Goal: Task Accomplishment & Management: Manage account settings

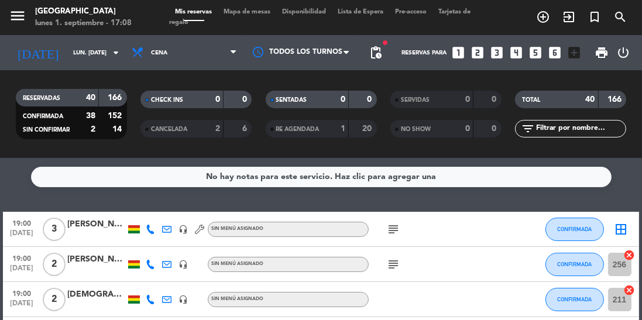
scroll to position [66, 0]
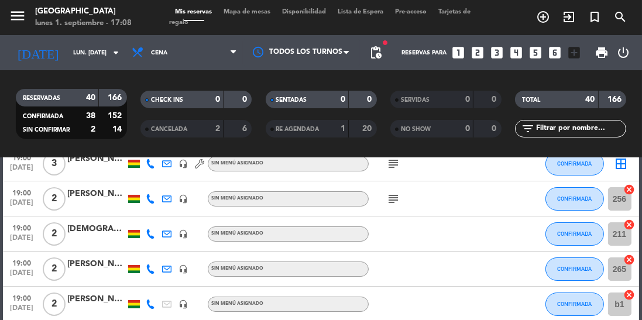
click at [447, 203] on div "subject" at bounding box center [418, 198] width 98 height 35
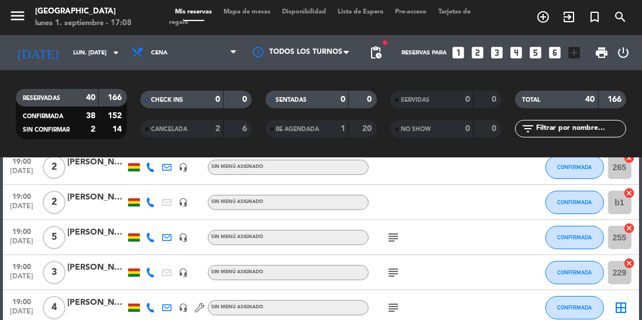
scroll to position [169, 0]
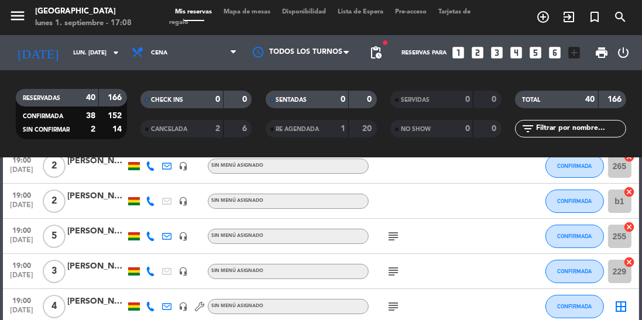
click at [395, 232] on icon "subject" at bounding box center [393, 236] width 14 height 14
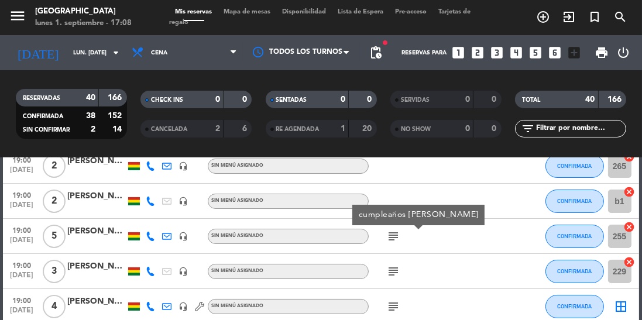
click at [393, 277] on icon "subject" at bounding box center [393, 272] width 14 height 14
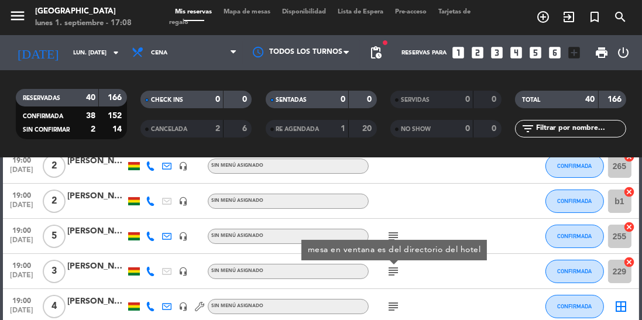
click at [396, 290] on div "subject" at bounding box center [418, 306] width 98 height 35
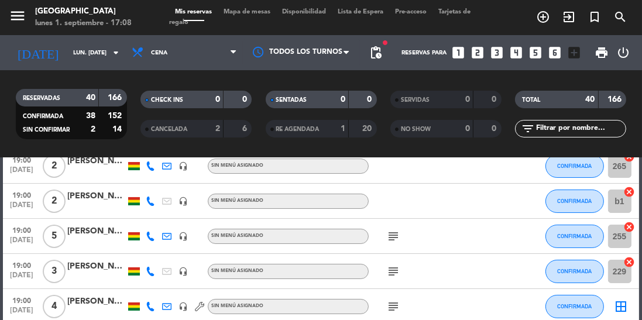
scroll to position [232, 0]
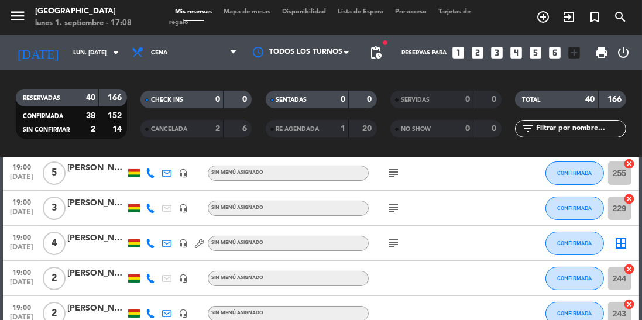
click at [397, 240] on icon "subject" at bounding box center [393, 244] width 14 height 14
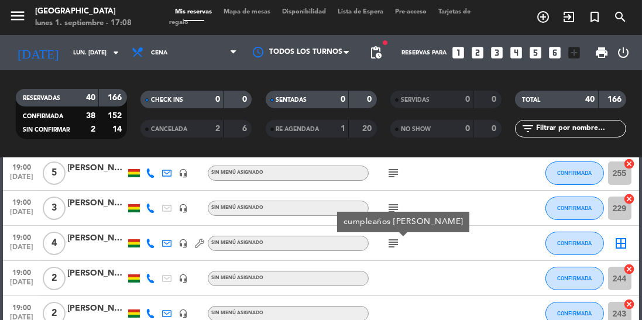
scroll to position [335, 0]
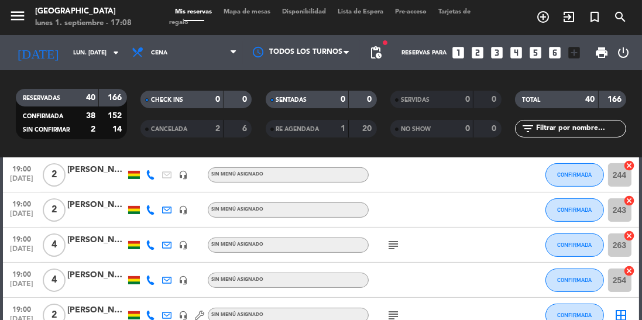
click at [399, 241] on icon "subject" at bounding box center [393, 245] width 14 height 14
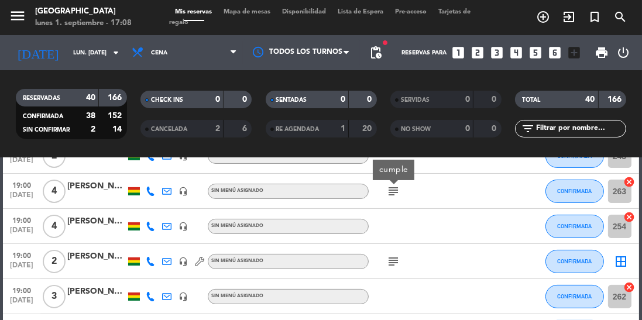
scroll to position [392, 0]
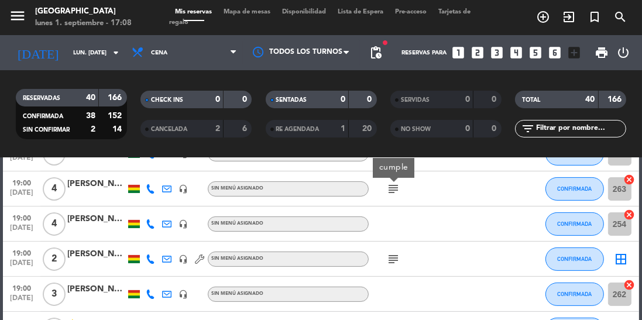
click at [399, 258] on icon "subject" at bounding box center [393, 259] width 14 height 14
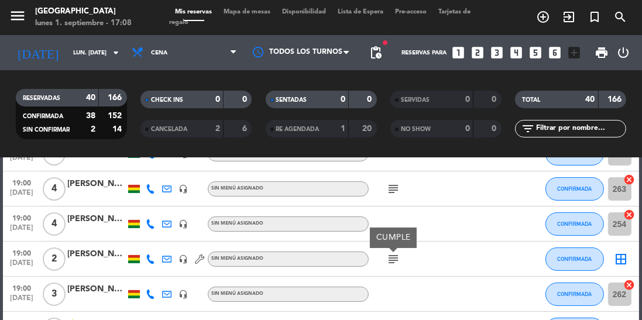
click at [403, 294] on div at bounding box center [418, 294] width 98 height 35
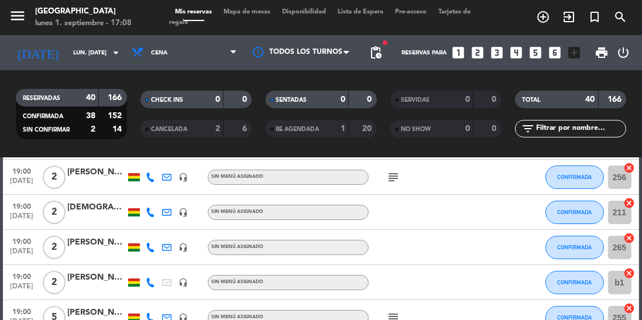
scroll to position [0, 0]
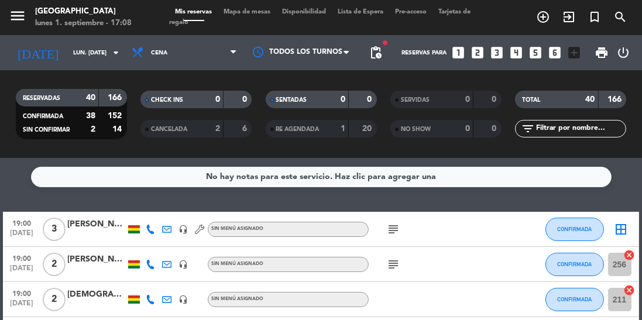
click at [389, 223] on icon "subject" at bounding box center [393, 229] width 14 height 14
click at [461, 234] on div "subject CUMPLE" at bounding box center [418, 229] width 98 height 35
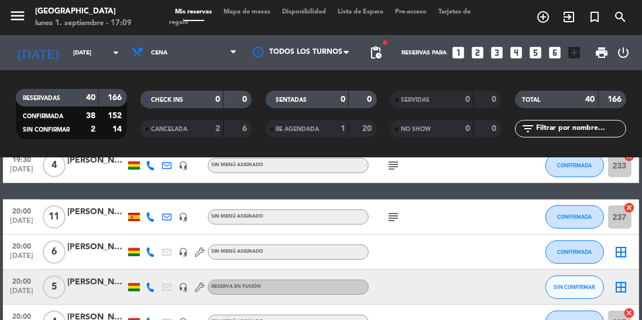
scroll to position [776, 0]
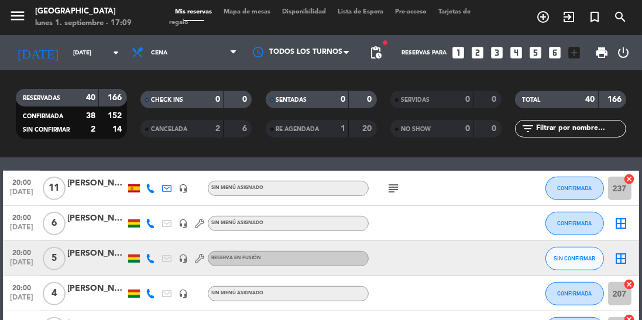
click at [389, 192] on icon "subject" at bounding box center [393, 188] width 14 height 14
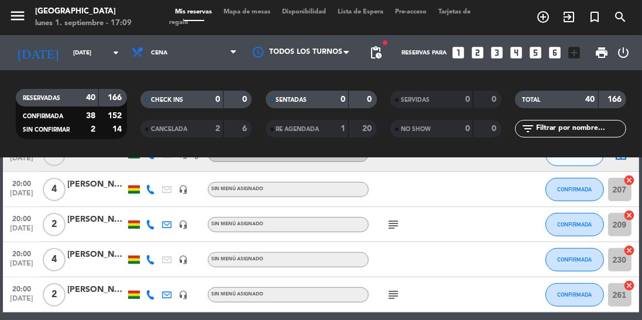
scroll to position [895, 0]
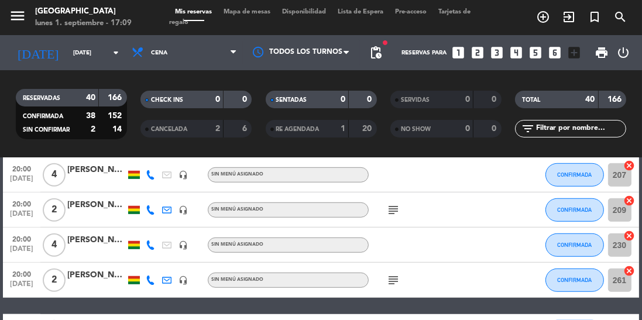
click at [386, 208] on icon "subject" at bounding box center [393, 210] width 14 height 14
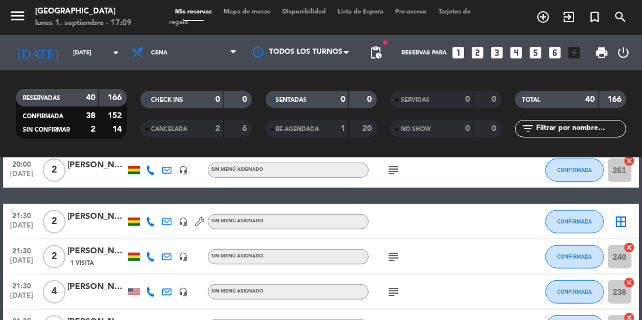
scroll to position [1016, 0]
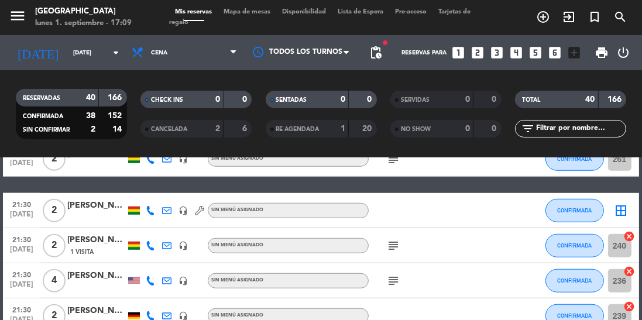
click at [400, 246] on icon "subject" at bounding box center [393, 246] width 14 height 14
click at [395, 280] on icon "subject" at bounding box center [393, 281] width 14 height 14
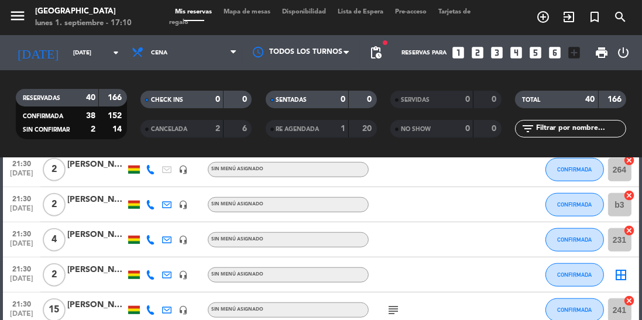
scroll to position [1300, 0]
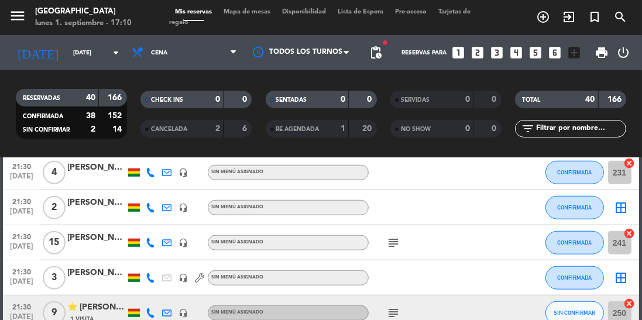
click at [394, 243] on icon "subject" at bounding box center [393, 243] width 14 height 14
click at [391, 307] on icon "subject" at bounding box center [393, 313] width 14 height 14
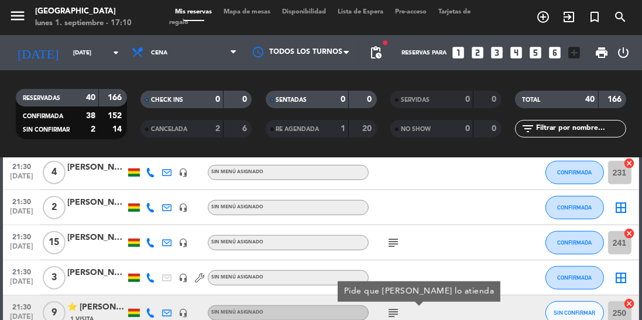
scroll to position [1335, 0]
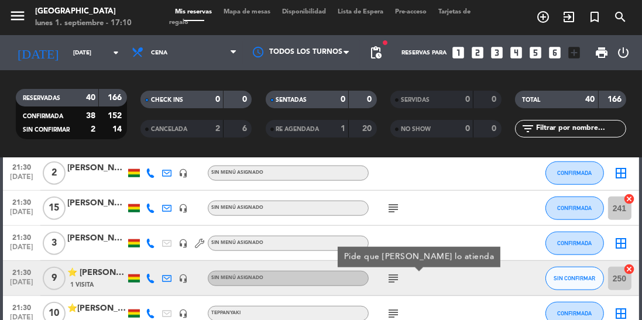
click at [464, 225] on div "subject" at bounding box center [418, 208] width 98 height 35
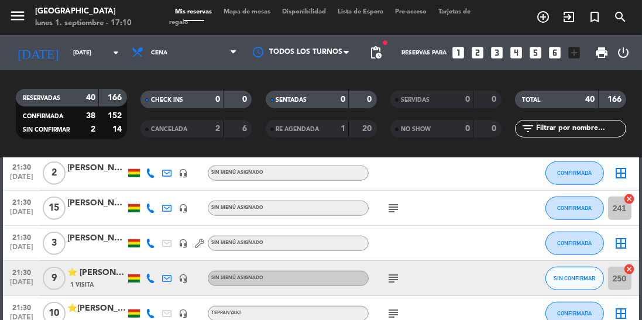
scroll to position [1348, 0]
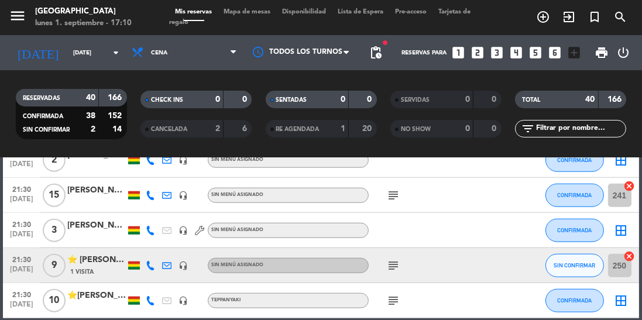
click at [389, 269] on icon "subject" at bounding box center [393, 266] width 14 height 14
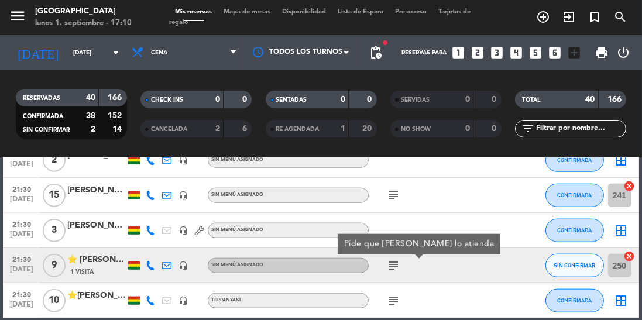
click at [390, 299] on icon "subject" at bounding box center [393, 301] width 14 height 14
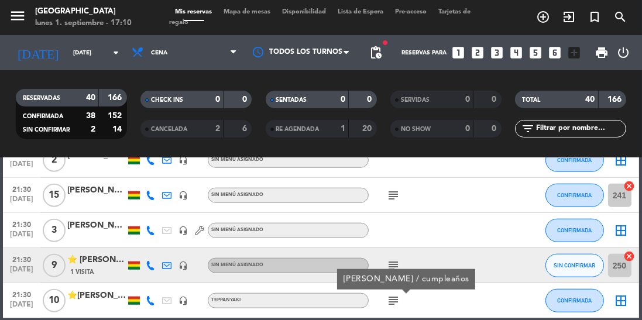
click at [170, 126] on div "CANCELADA" at bounding box center [170, 128] width 54 height 13
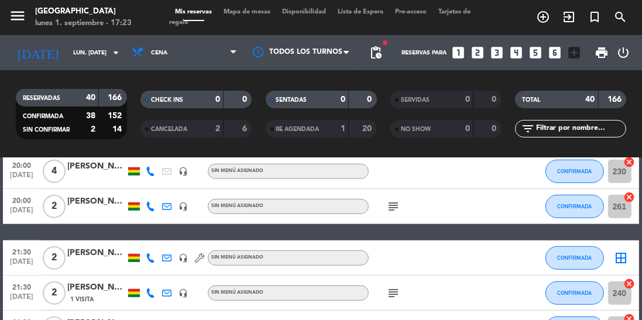
scroll to position [1348, 0]
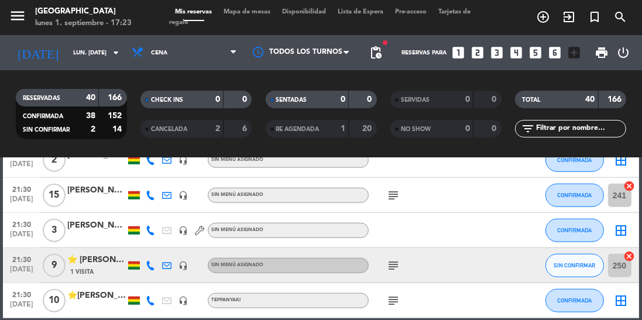
click at [152, 268] on icon at bounding box center [150, 265] width 9 height 9
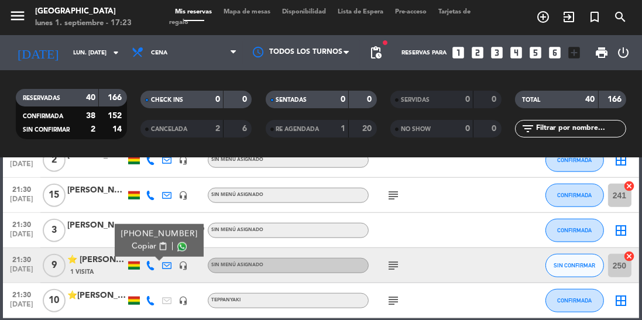
click at [177, 244] on span at bounding box center [181, 246] width 9 height 9
click at [466, 207] on div "subject" at bounding box center [418, 195] width 98 height 35
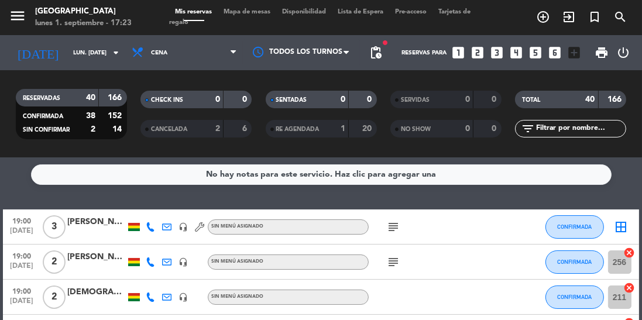
scroll to position [0, 0]
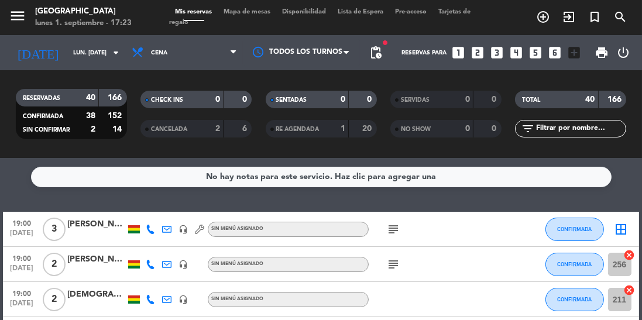
click at [389, 224] on icon "subject" at bounding box center [393, 229] width 14 height 14
click at [400, 270] on icon "subject" at bounding box center [393, 265] width 14 height 14
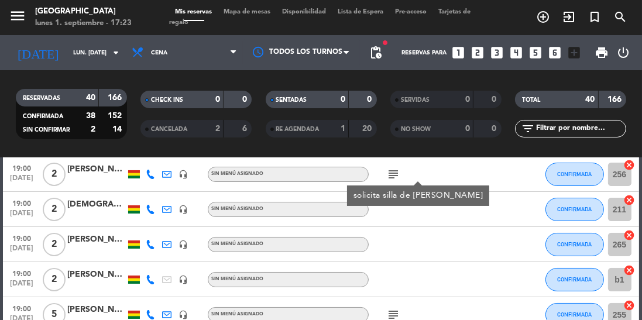
click at [432, 248] on div at bounding box center [418, 244] width 98 height 35
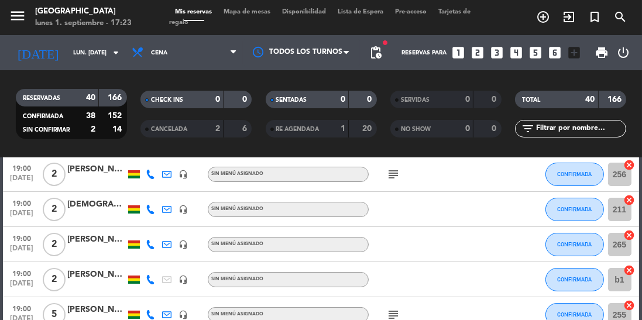
scroll to position [156, 0]
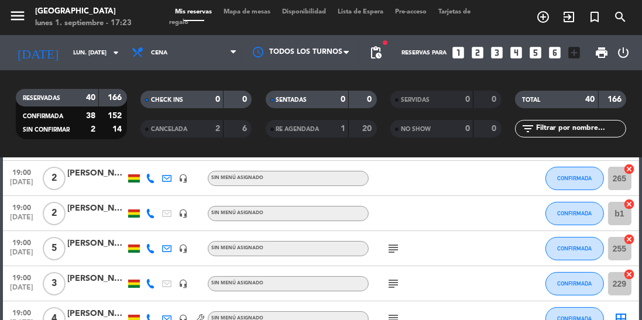
click at [393, 253] on icon "subject" at bounding box center [393, 249] width 14 height 14
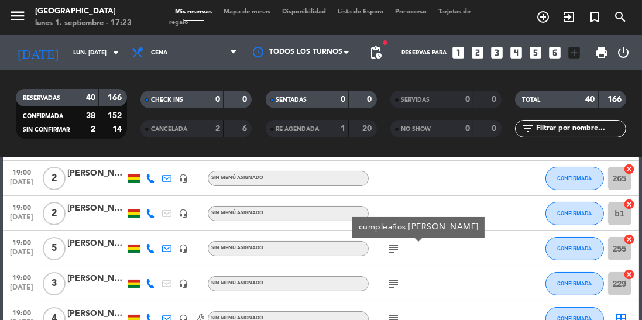
click at [393, 279] on icon "subject" at bounding box center [393, 284] width 14 height 14
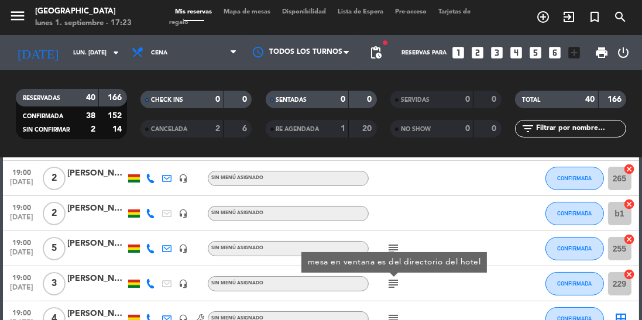
scroll to position [215, 0]
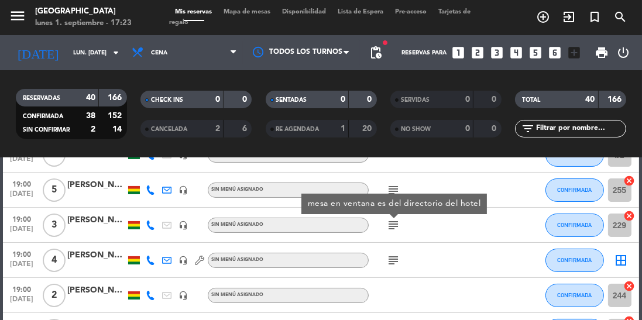
click at [394, 265] on icon "subject" at bounding box center [393, 260] width 14 height 14
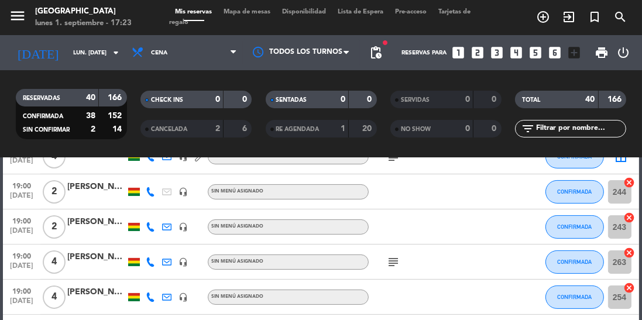
click at [399, 261] on icon "subject" at bounding box center [393, 262] width 14 height 14
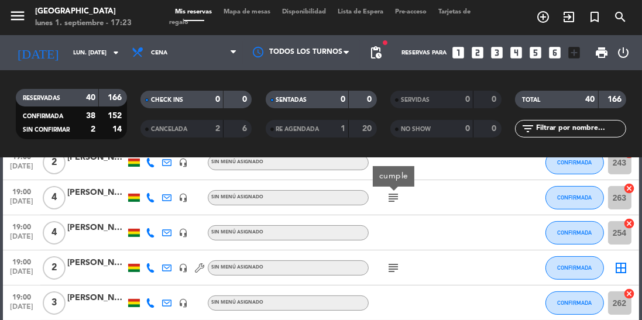
click at [392, 268] on icon "subject" at bounding box center [393, 268] width 14 height 14
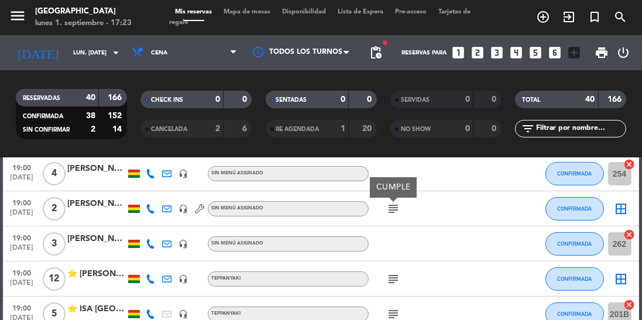
click at [391, 285] on icon "subject" at bounding box center [393, 279] width 14 height 14
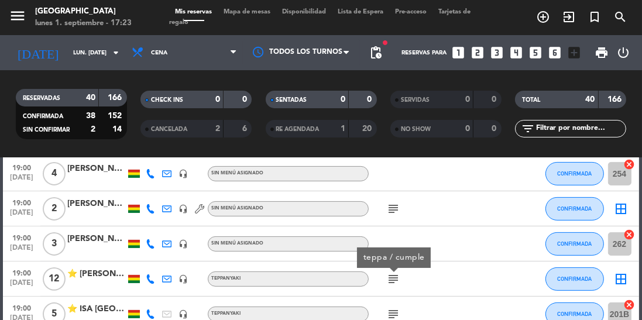
scroll to position [496, 0]
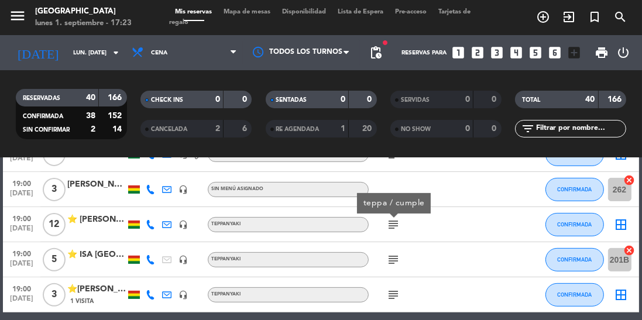
click at [398, 261] on icon "subject" at bounding box center [393, 260] width 14 height 14
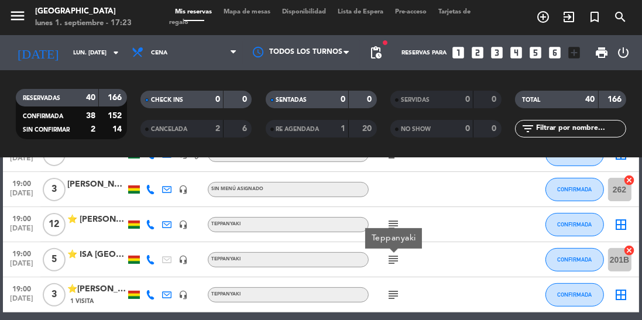
click at [393, 297] on icon "subject" at bounding box center [393, 295] width 14 height 14
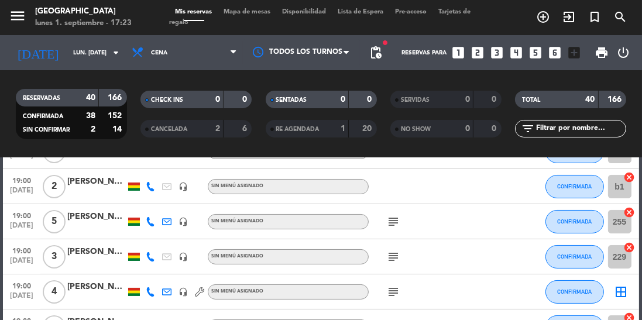
scroll to position [0, 0]
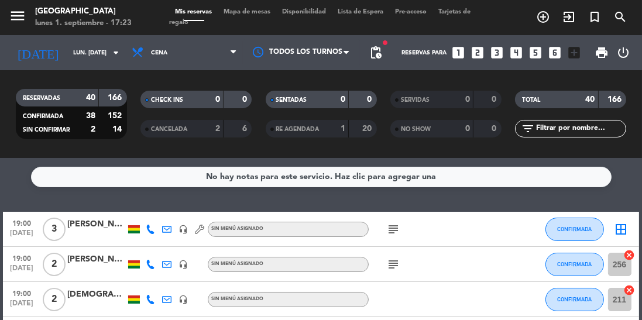
click at [391, 234] on icon "subject" at bounding box center [393, 229] width 14 height 14
click at [393, 279] on div "subject" at bounding box center [418, 264] width 98 height 35
click at [399, 268] on icon "subject" at bounding box center [393, 265] width 14 height 14
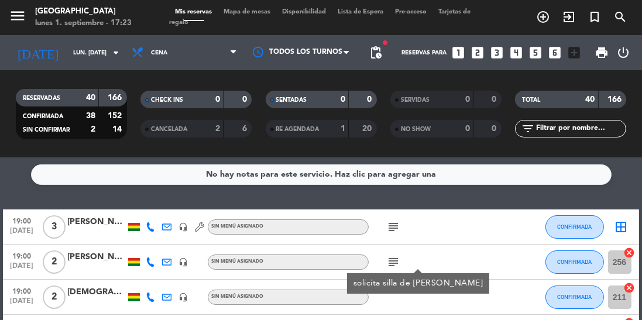
scroll to position [2, 0]
click at [398, 224] on icon "subject" at bounding box center [393, 227] width 14 height 14
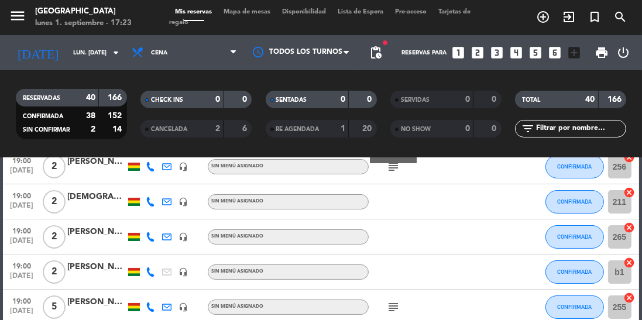
scroll to position [98, 0]
click at [421, 213] on div at bounding box center [418, 201] width 98 height 35
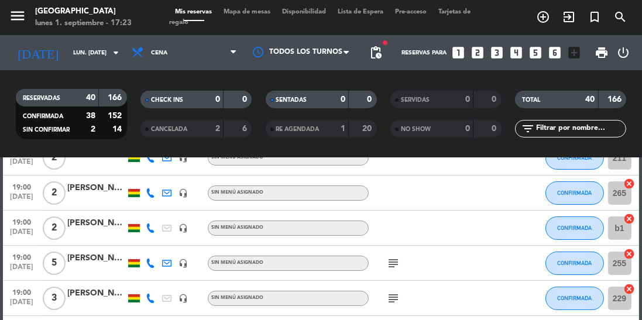
click at [389, 265] on icon "subject" at bounding box center [393, 263] width 14 height 14
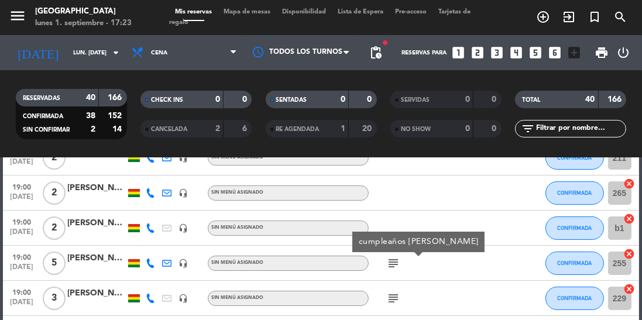
click at [394, 297] on icon "subject" at bounding box center [393, 299] width 14 height 14
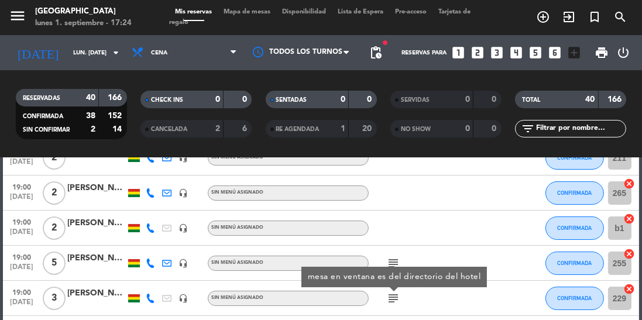
click at [523, 52] on icon "looks_4" at bounding box center [516, 52] width 15 height 15
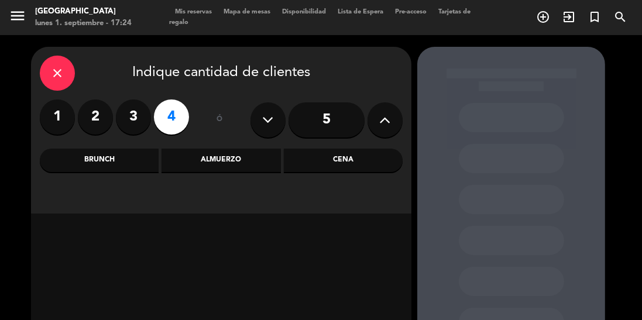
click at [354, 162] on div "Cena" at bounding box center [343, 160] width 119 height 23
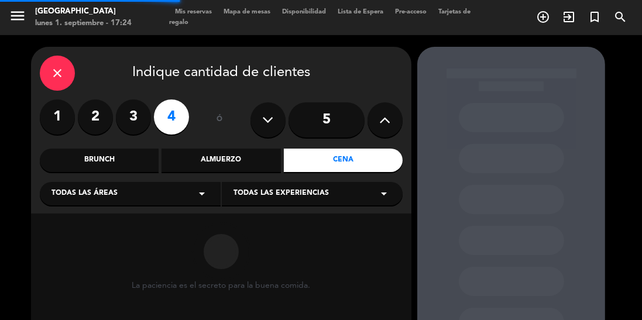
click at [312, 196] on span "Todas las experiencias" at bounding box center [281, 194] width 95 height 12
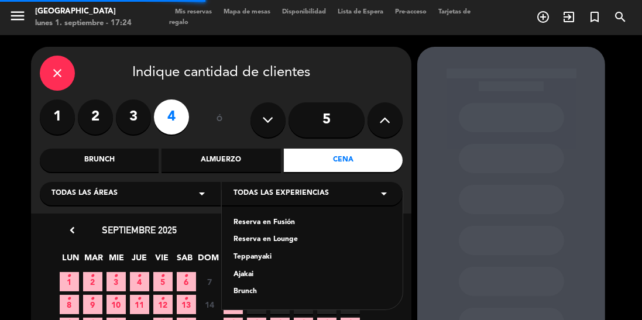
click at [294, 225] on div "Reserva en Fusión" at bounding box center [312, 223] width 157 height 12
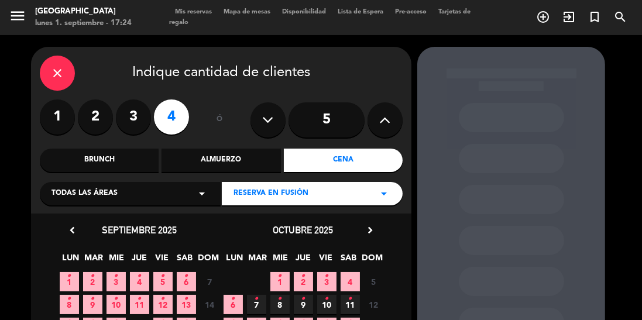
click at [128, 108] on label "3" at bounding box center [133, 117] width 35 height 35
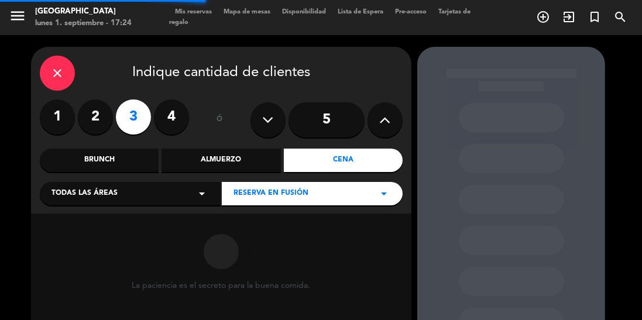
scroll to position [77, 0]
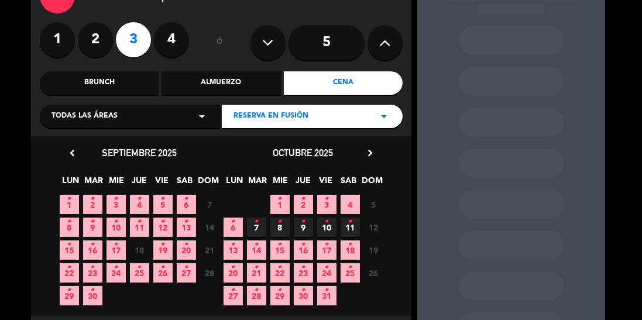
click at [69, 203] on icon "•" at bounding box center [69, 199] width 4 height 19
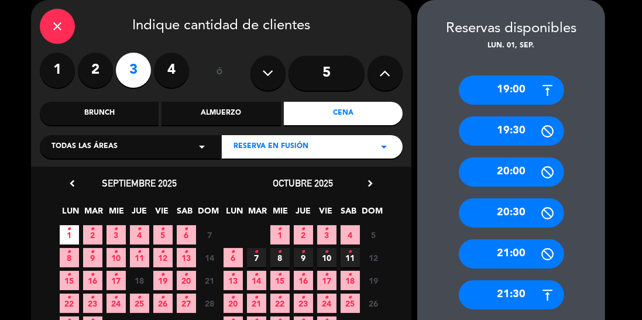
scroll to position [94, 0]
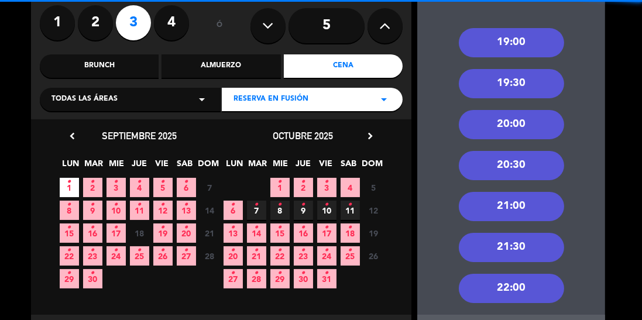
click at [534, 246] on div "21:30" at bounding box center [511, 247] width 105 height 29
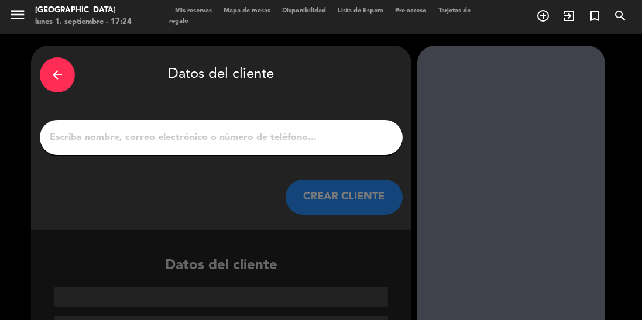
click at [276, 134] on input "1" at bounding box center [221, 137] width 345 height 16
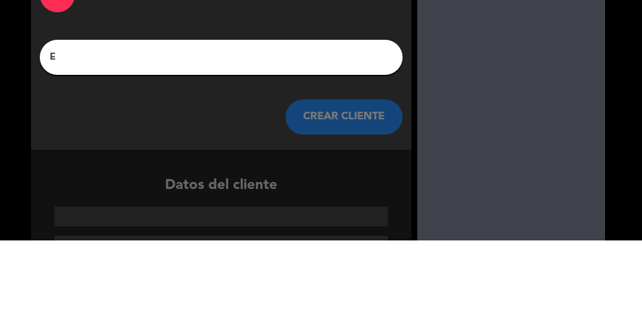
scroll to position [0, 0]
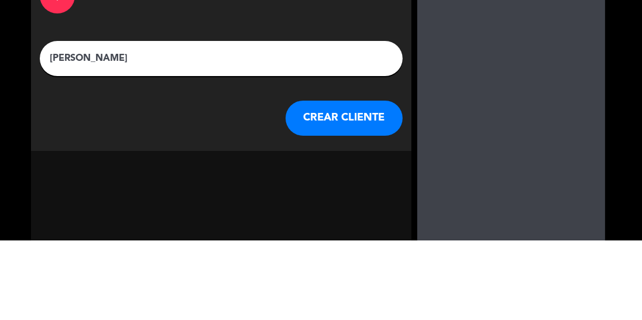
type input "[PERSON_NAME]"
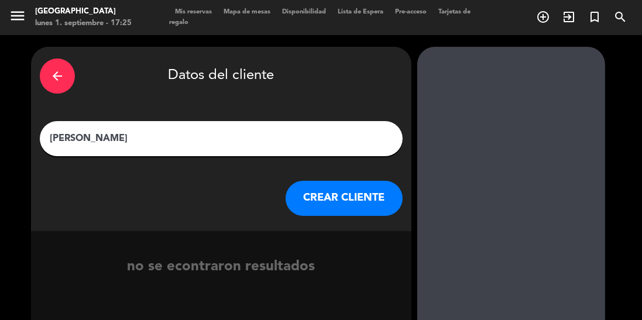
click at [362, 200] on button "CREAR CLIENTE" at bounding box center [344, 198] width 117 height 35
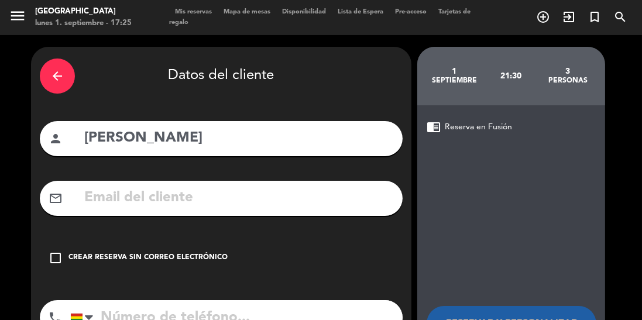
click at [57, 261] on icon "check_box_outline_blank" at bounding box center [56, 258] width 14 height 14
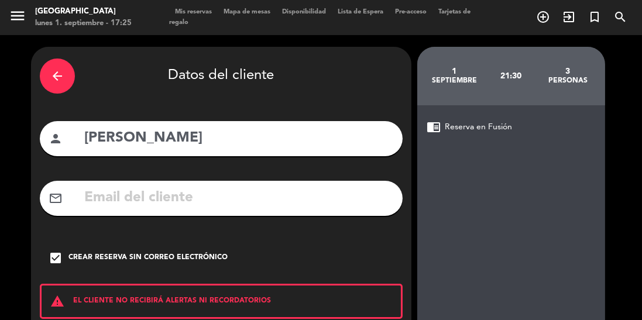
scroll to position [74, 0]
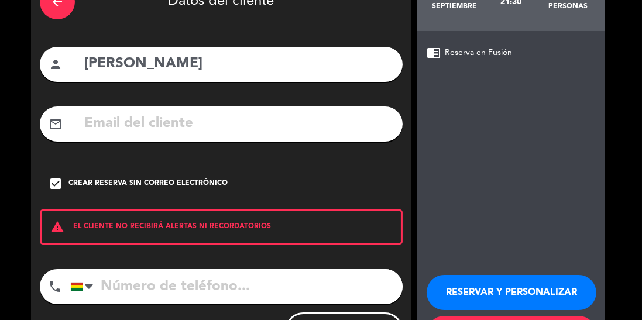
click at [503, 291] on button "RESERVAR Y PERSONALIZAR" at bounding box center [512, 292] width 170 height 35
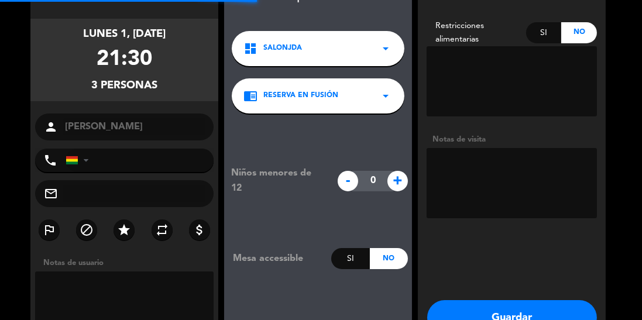
scroll to position [47, 0]
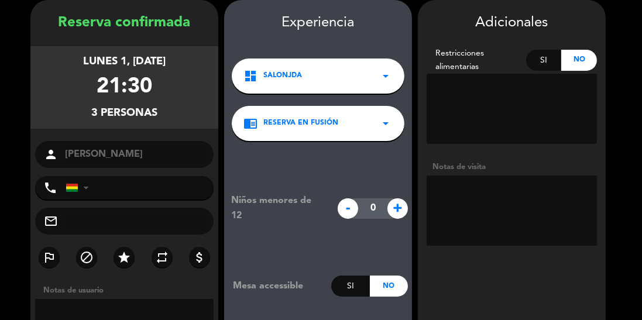
click at [502, 199] on textarea at bounding box center [512, 211] width 170 height 70
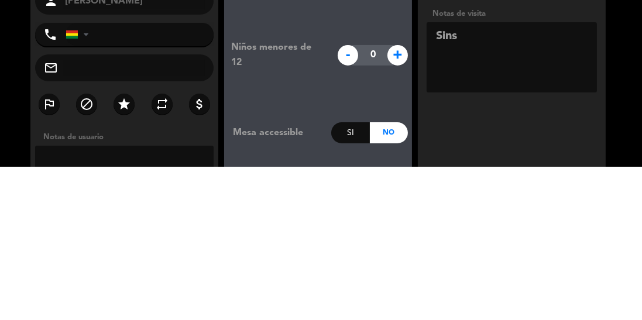
type textarea "Sinse"
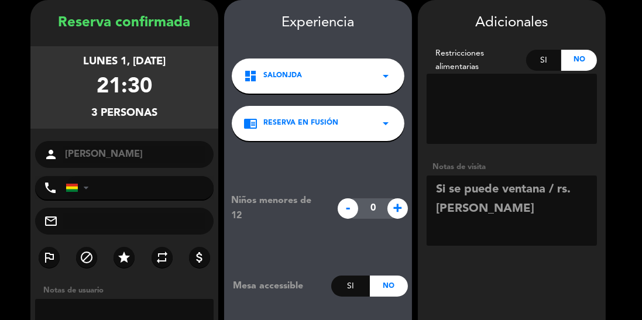
scroll to position [92, 0]
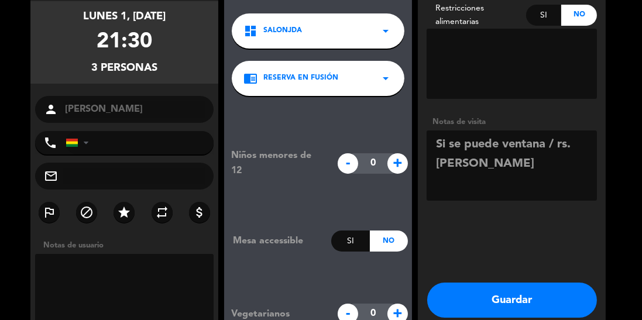
type textarea "Si se puede ventana / rs. [PERSON_NAME]"
click at [549, 289] on button "Guardar" at bounding box center [512, 300] width 170 height 35
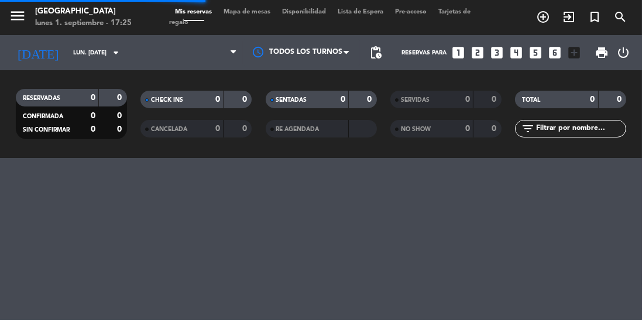
click at [564, 297] on div "menu Jardín de Asia lunes 1. septiembre - 17:25 Mis reservas Mapa de mesas Disp…" at bounding box center [321, 160] width 642 height 320
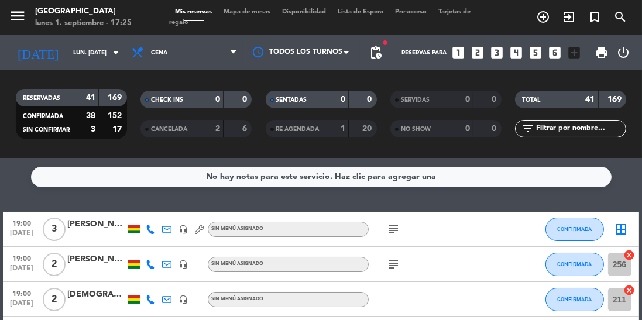
click at [389, 225] on icon "subject" at bounding box center [393, 229] width 14 height 14
click at [382, 278] on div "subject" at bounding box center [418, 264] width 98 height 35
click at [395, 270] on icon "subject" at bounding box center [393, 265] width 14 height 14
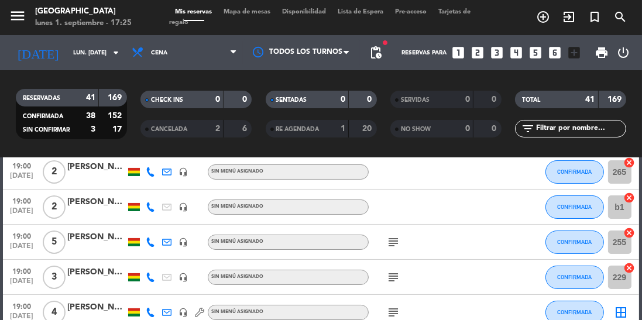
scroll to position [162, 0]
click at [397, 246] on icon "subject" at bounding box center [393, 243] width 14 height 14
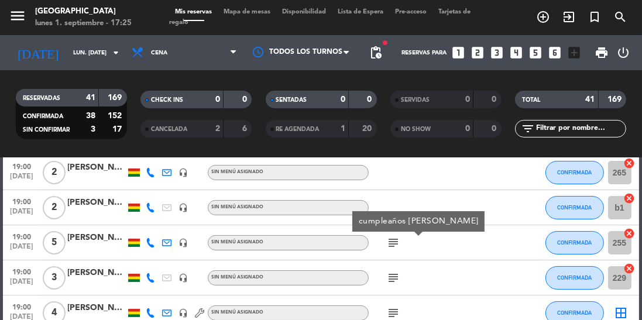
click at [395, 279] on icon "subject" at bounding box center [393, 278] width 14 height 14
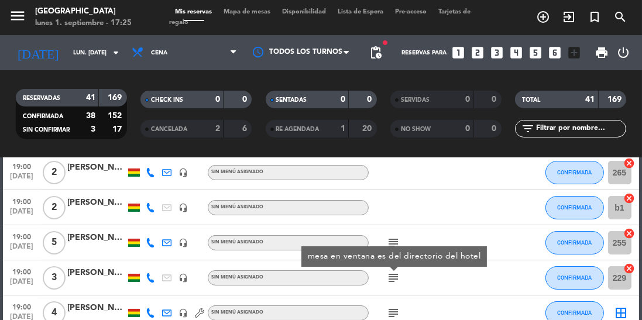
click at [396, 307] on icon "subject" at bounding box center [393, 313] width 14 height 14
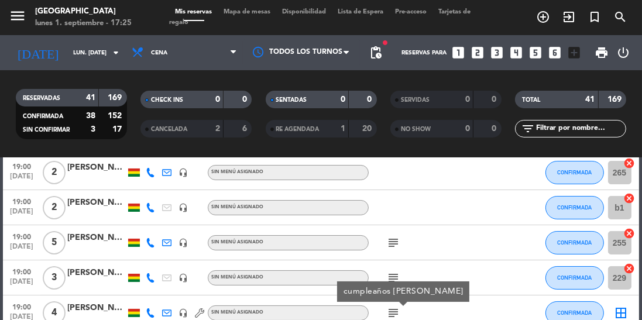
scroll to position [272, 0]
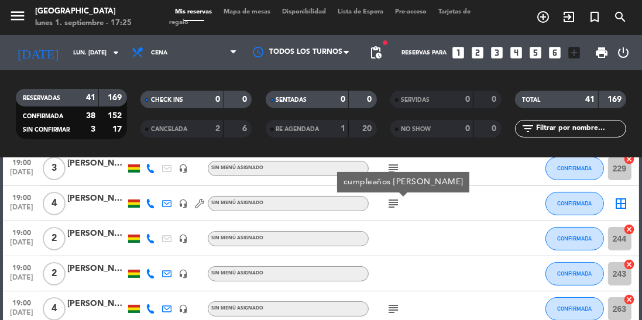
click at [400, 314] on icon "subject" at bounding box center [393, 309] width 14 height 14
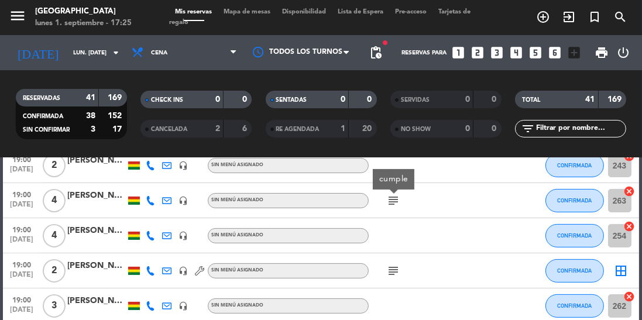
scroll to position [379, 0]
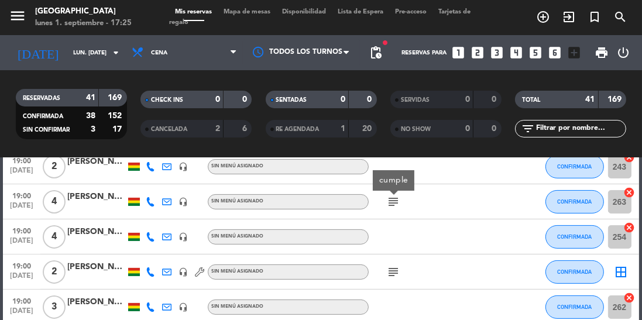
click at [393, 265] on icon "subject" at bounding box center [393, 272] width 14 height 14
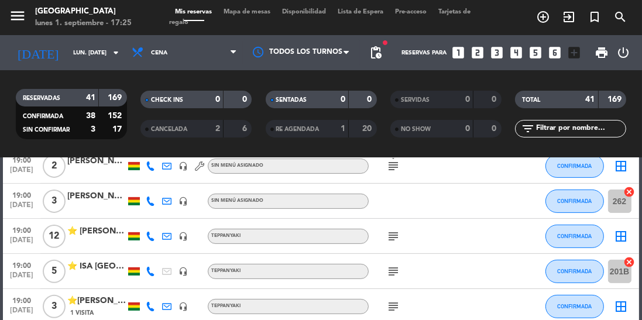
scroll to position [485, 0]
click at [378, 251] on div "subject" at bounding box center [418, 236] width 98 height 35
click at [394, 240] on icon "subject" at bounding box center [393, 236] width 14 height 14
click at [393, 270] on icon "subject" at bounding box center [393, 272] width 14 height 14
click at [396, 302] on icon "subject" at bounding box center [393, 307] width 14 height 14
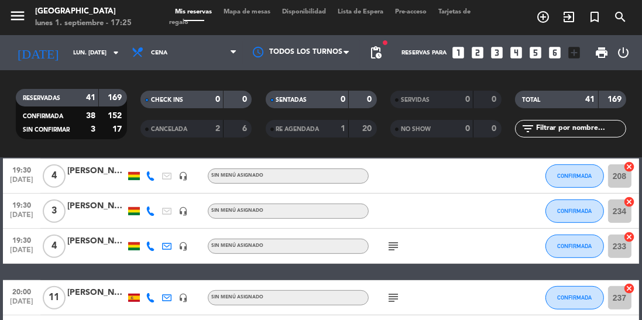
scroll to position [668, 0]
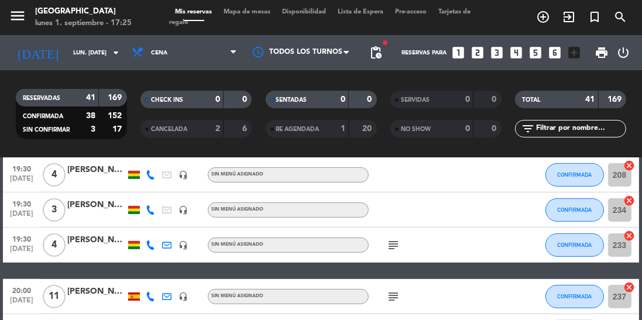
click at [389, 244] on icon "subject" at bounding box center [393, 245] width 14 height 14
click at [390, 298] on icon "subject" at bounding box center [393, 297] width 14 height 14
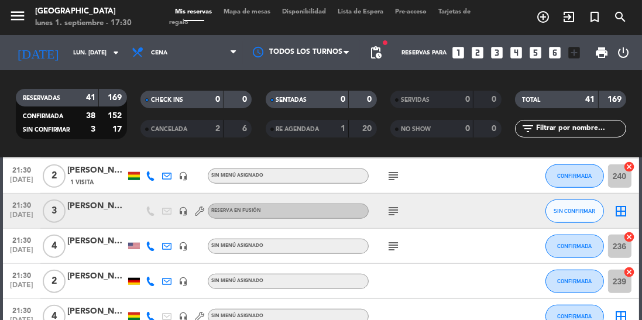
scroll to position [1085, 0]
click at [111, 45] on input "lun. [DATE]" at bounding box center [110, 53] width 86 height 18
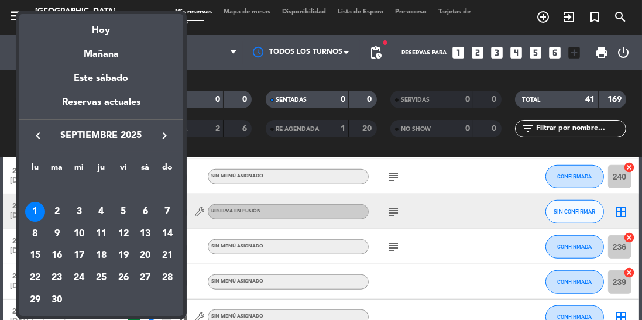
click at [162, 213] on div "7" at bounding box center [167, 212] width 20 height 20
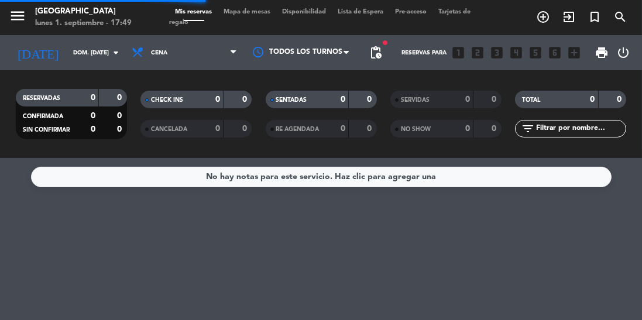
scroll to position [0, 0]
click at [105, 59] on input "dom. [DATE]" at bounding box center [110, 53] width 86 height 18
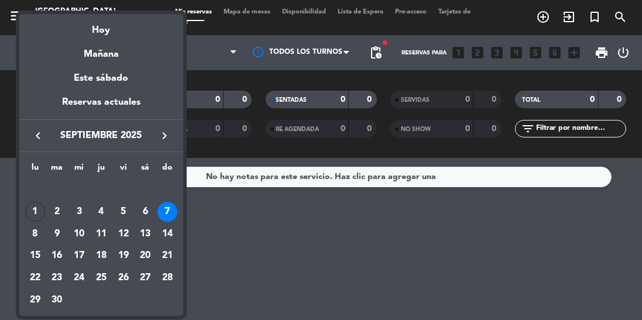
click at [36, 235] on div "8" at bounding box center [35, 234] width 20 height 20
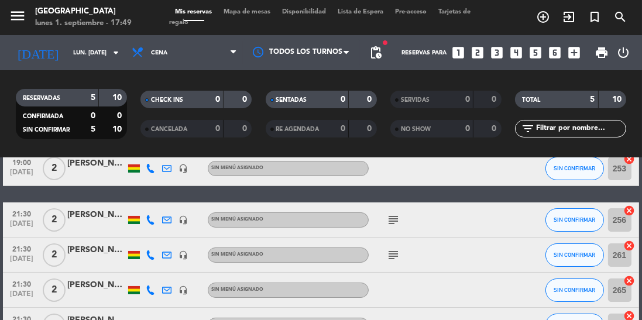
scroll to position [85, 0]
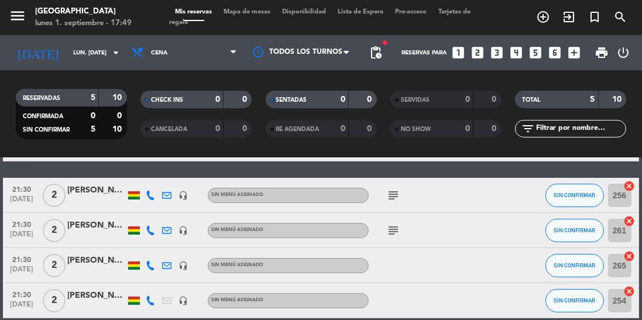
click at [389, 201] on icon "subject" at bounding box center [393, 196] width 14 height 14
click at [395, 234] on icon "subject" at bounding box center [393, 231] width 14 height 14
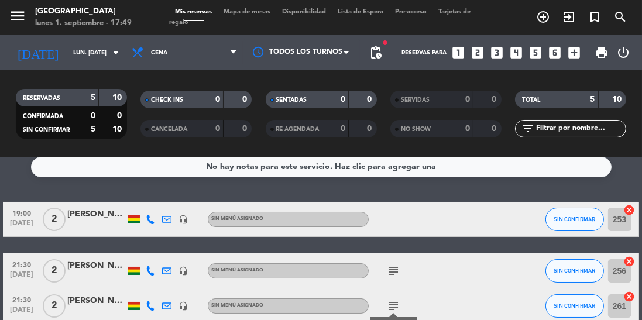
scroll to position [0, 0]
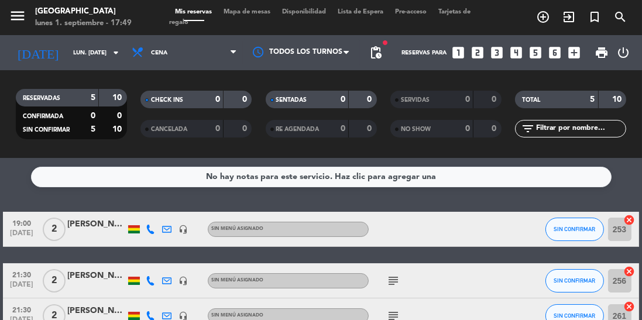
click at [393, 274] on icon "subject" at bounding box center [393, 281] width 14 height 14
click at [393, 279] on icon "subject" at bounding box center [393, 281] width 14 height 14
click at [107, 48] on input "lun. [DATE]" at bounding box center [110, 53] width 86 height 18
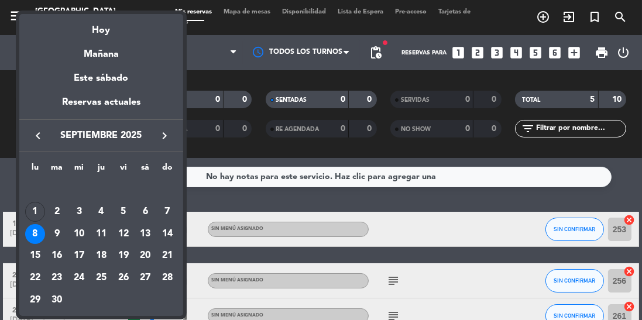
click at [61, 232] on div "9" at bounding box center [57, 234] width 20 height 20
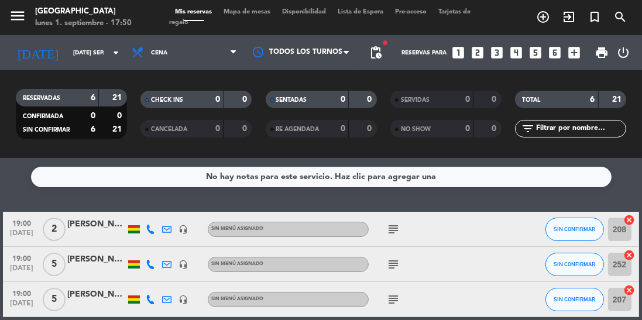
click at [410, 230] on div "subject" at bounding box center [418, 229] width 98 height 35
click at [397, 268] on icon "subject" at bounding box center [393, 265] width 14 height 14
click at [399, 227] on icon "subject" at bounding box center [393, 229] width 14 height 14
click at [392, 306] on icon "subject" at bounding box center [393, 300] width 14 height 14
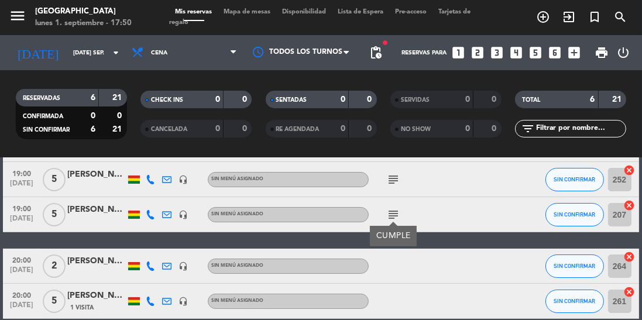
scroll to position [95, 0]
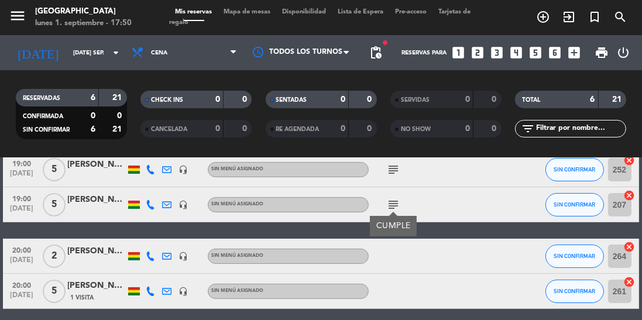
click at [392, 170] on icon "subject" at bounding box center [393, 170] width 14 height 14
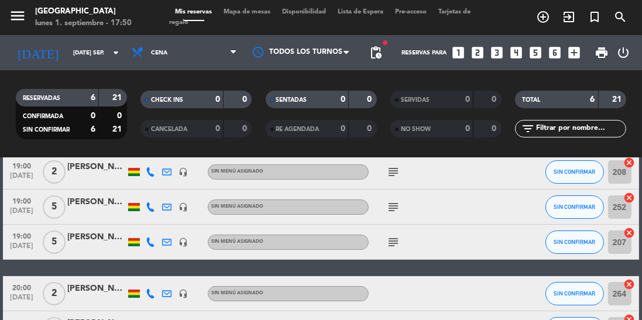
scroll to position [49, 0]
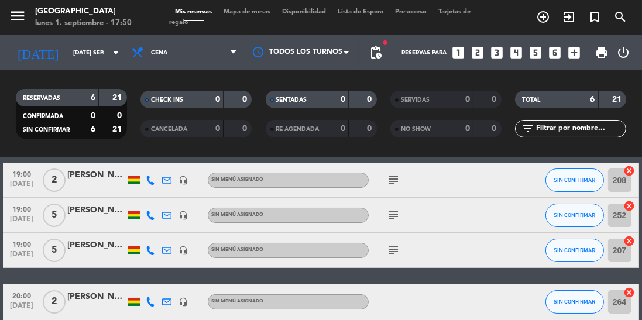
click at [396, 245] on icon "subject" at bounding box center [393, 251] width 14 height 14
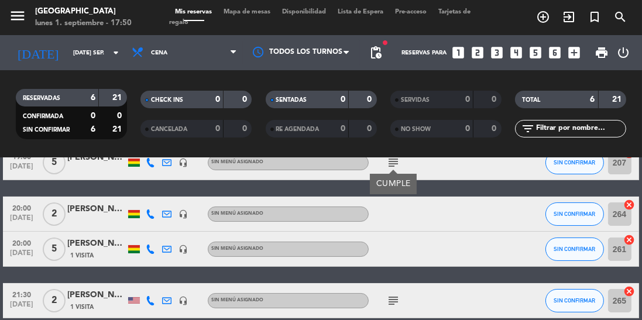
click at [389, 306] on icon "subject" at bounding box center [393, 301] width 14 height 14
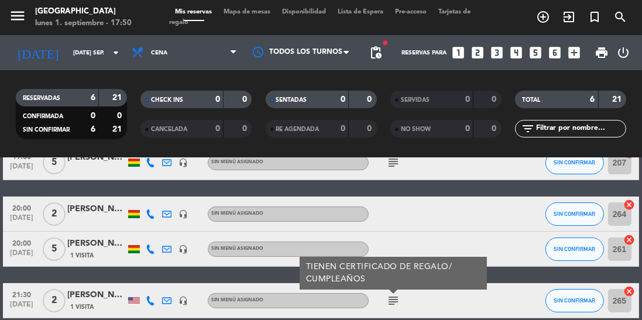
scroll to position [0, 0]
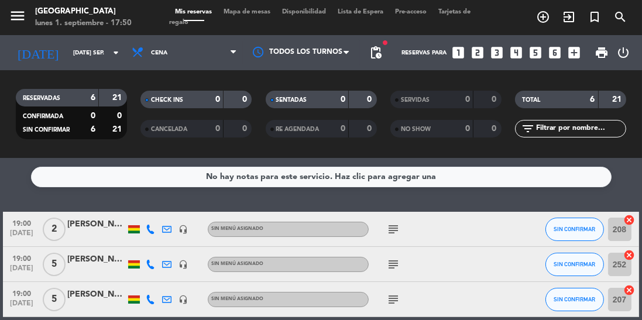
click at [102, 46] on input "[DATE] sep." at bounding box center [110, 53] width 86 height 18
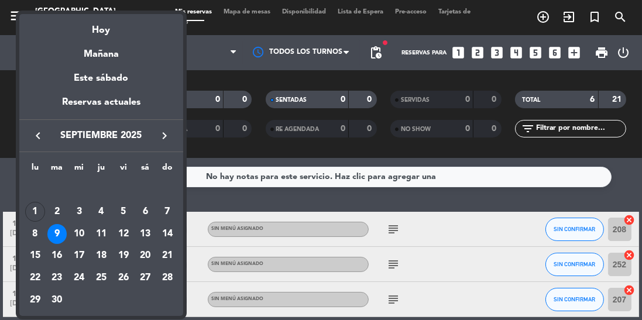
click at [88, 232] on div "10" at bounding box center [79, 234] width 20 height 20
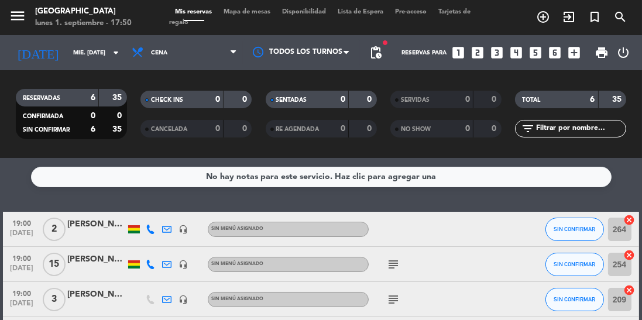
click at [392, 263] on icon "subject" at bounding box center [393, 265] width 14 height 14
click at [391, 305] on icon "subject" at bounding box center [393, 300] width 14 height 14
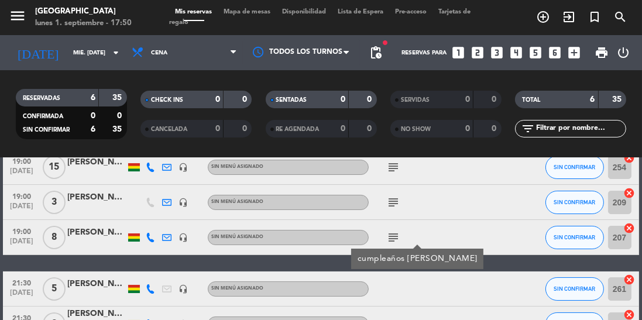
scroll to position [112, 0]
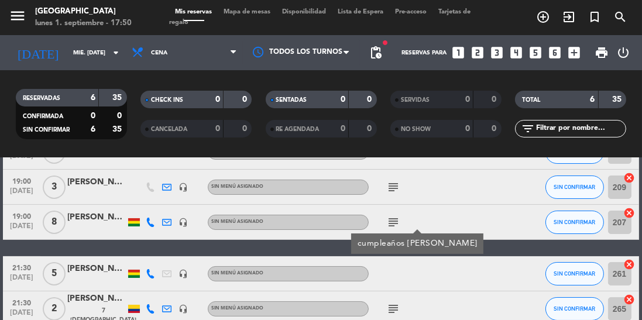
click at [97, 54] on input "mié. [DATE]" at bounding box center [110, 53] width 86 height 18
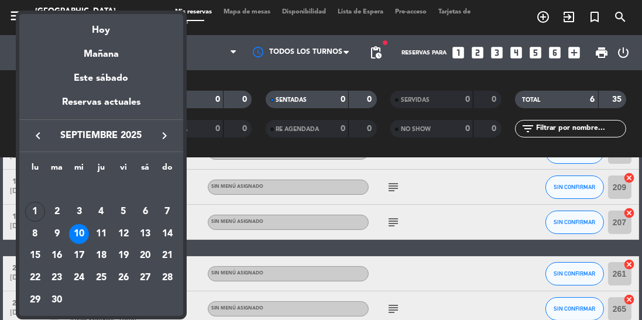
click at [98, 230] on div "11" at bounding box center [101, 234] width 20 height 20
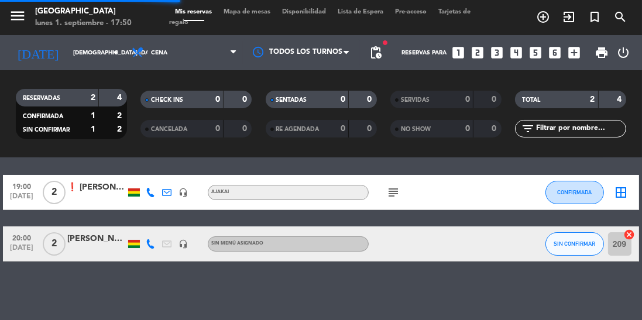
scroll to position [0, 0]
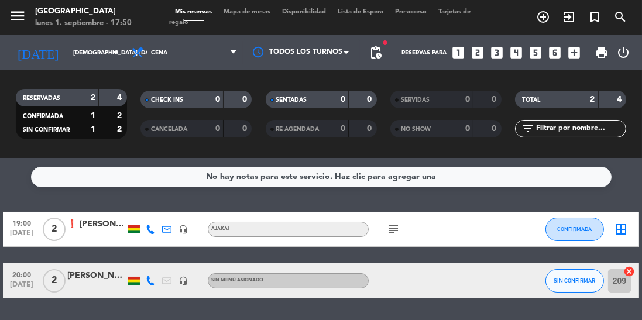
click at [389, 224] on icon "subject" at bounding box center [393, 229] width 14 height 14
click at [101, 49] on input "[DEMOGRAPHIC_DATA] [DATE]" at bounding box center [110, 53] width 86 height 18
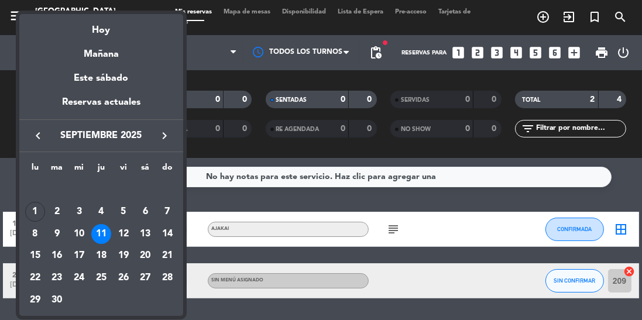
click at [120, 230] on div "12" at bounding box center [124, 234] width 20 height 20
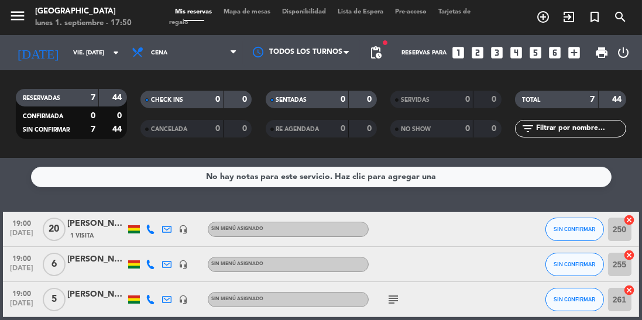
click at [393, 305] on icon "subject" at bounding box center [393, 300] width 14 height 14
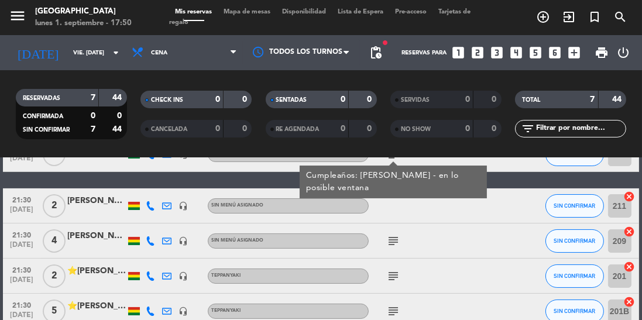
scroll to position [146, 0]
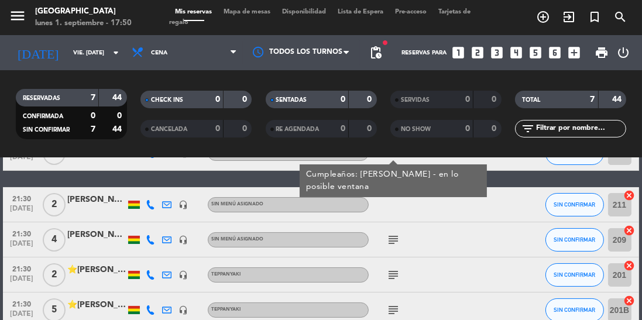
click at [387, 242] on icon "subject" at bounding box center [393, 240] width 14 height 14
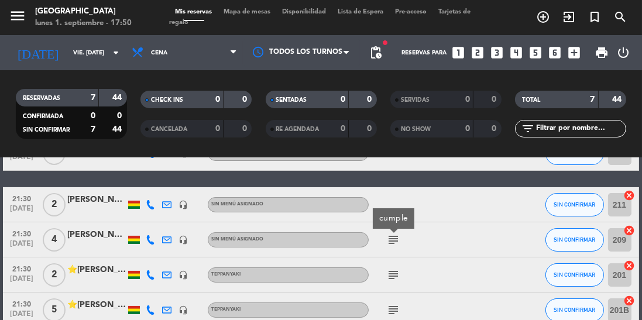
click at [388, 273] on icon "subject" at bounding box center [393, 275] width 14 height 14
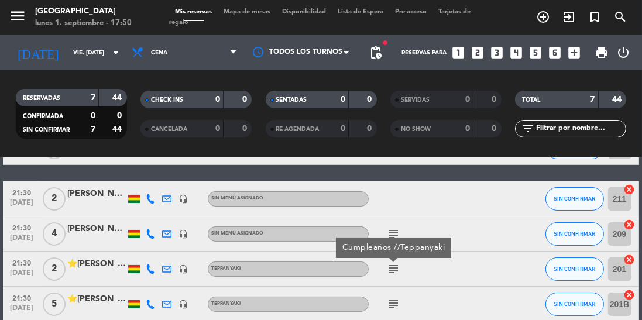
scroll to position [152, 0]
click at [393, 300] on icon "subject" at bounding box center [393, 304] width 14 height 14
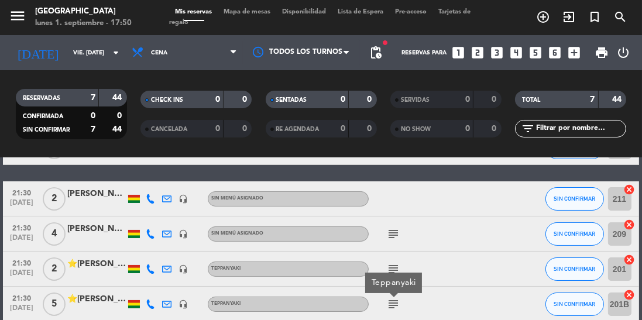
scroll to position [0, 0]
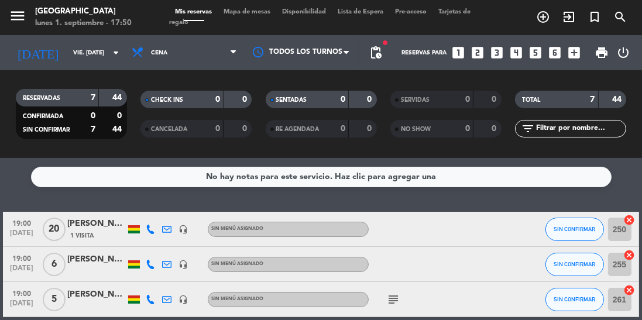
click at [98, 45] on input "vie. [DATE]" at bounding box center [110, 53] width 86 height 18
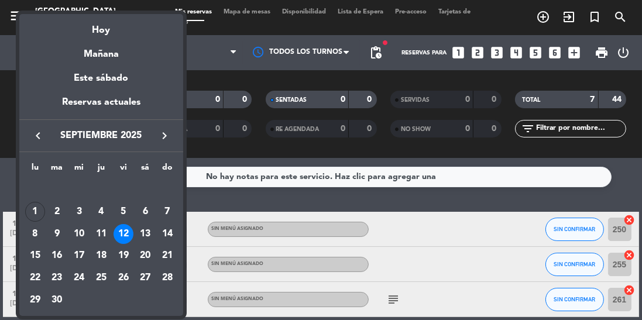
click at [144, 235] on div "13" at bounding box center [145, 234] width 20 height 20
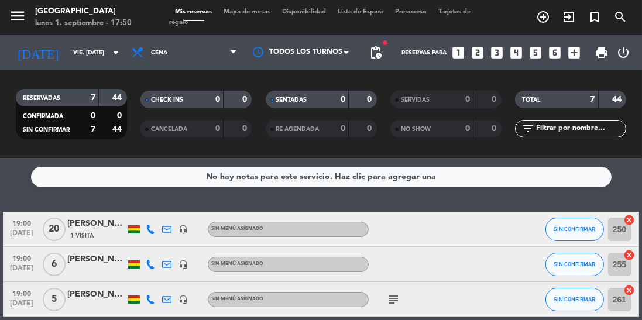
type input "sáb. [DATE]"
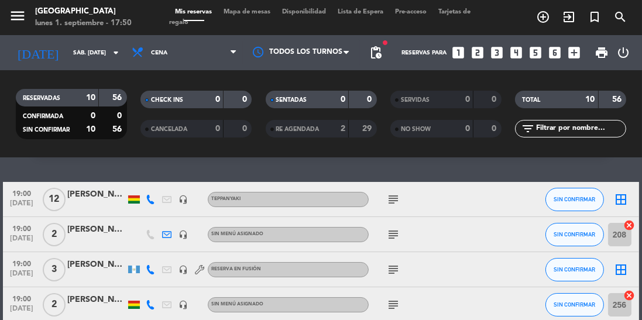
scroll to position [43, 0]
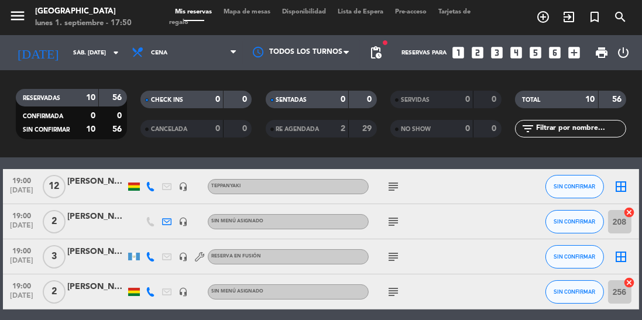
click at [387, 191] on icon "subject" at bounding box center [393, 187] width 14 height 14
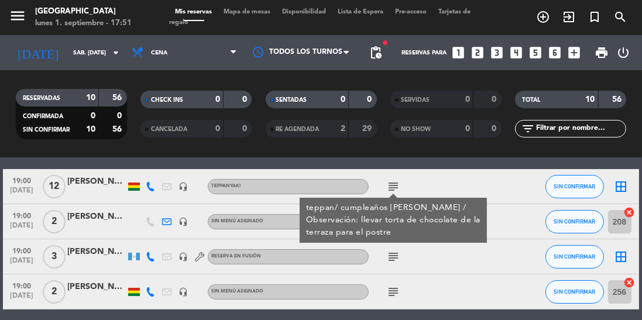
click at [447, 269] on div "subject" at bounding box center [418, 256] width 98 height 35
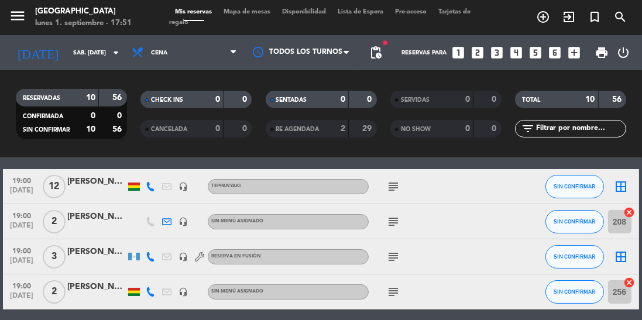
click at [388, 262] on icon "subject" at bounding box center [393, 257] width 14 height 14
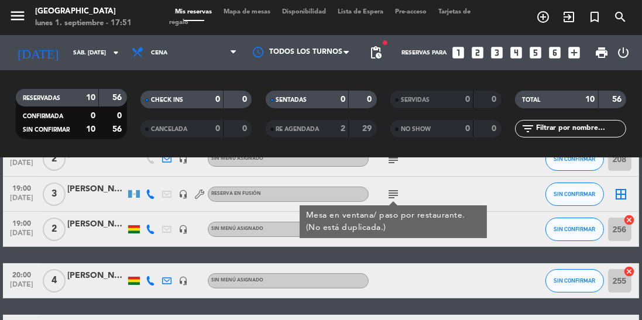
scroll to position [105, 0]
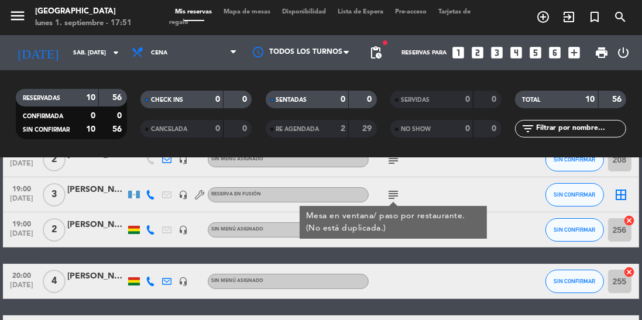
click at [410, 261] on div "19:00 [DATE] [PERSON_NAME] [PERSON_NAME] headset_mic Teppanyaki subject SIN CON…" at bounding box center [321, 307] width 636 height 400
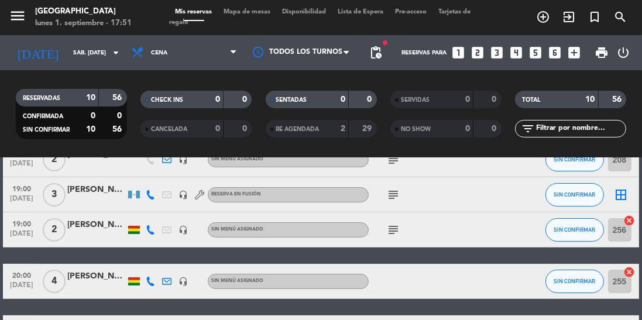
click at [387, 197] on icon "subject" at bounding box center [393, 195] width 14 height 14
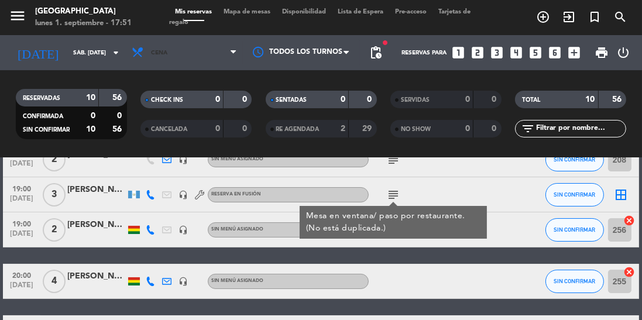
click at [208, 55] on span "Cena" at bounding box center [184, 53] width 117 height 26
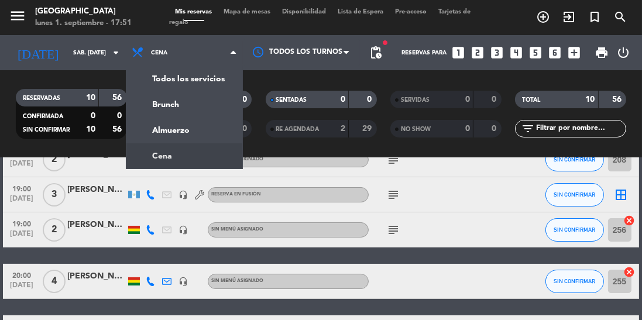
click at [176, 158] on ng-component "menu Jardín de Asia lunes 1. septiembre - 17:51 Mis reservas Mapa de mesas Disp…" at bounding box center [321, 160] width 642 height 320
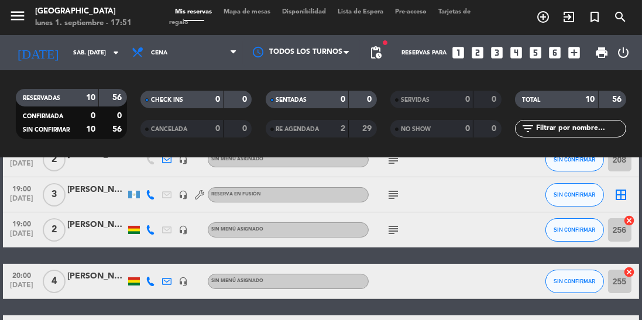
click at [204, 58] on span "Cena" at bounding box center [184, 53] width 117 height 26
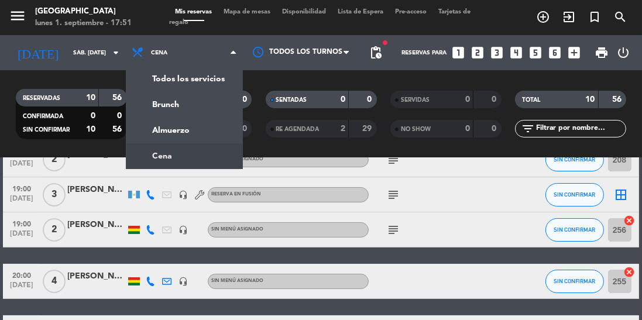
click at [181, 131] on div "menu Jardín de Asia lunes 1. septiembre - 17:51 Mis reservas Mapa de mesas Disp…" at bounding box center [321, 79] width 642 height 158
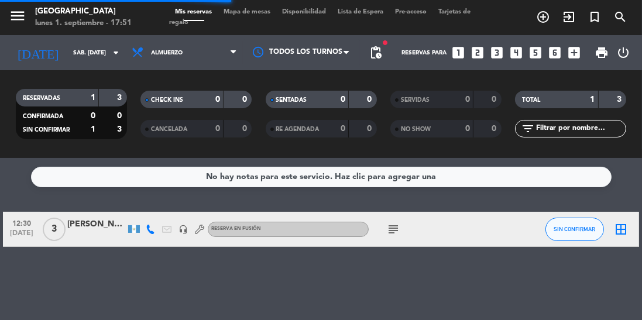
scroll to position [0, 0]
click at [197, 56] on span "Almuerzo" at bounding box center [184, 53] width 117 height 26
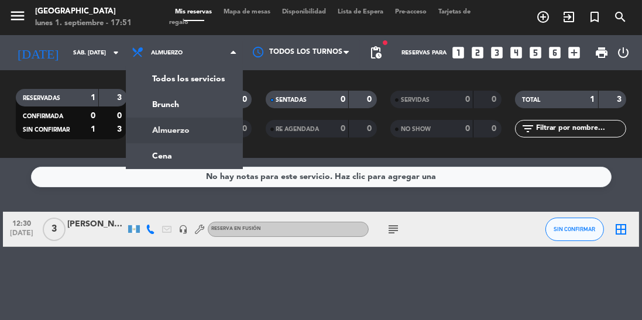
click at [397, 229] on icon "subject" at bounding box center [393, 229] width 14 height 14
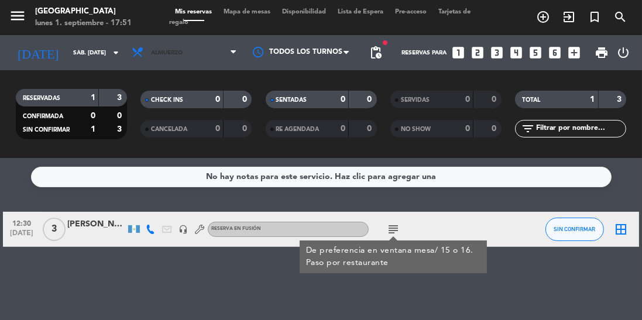
click at [204, 52] on span "Almuerzo" at bounding box center [184, 53] width 117 height 26
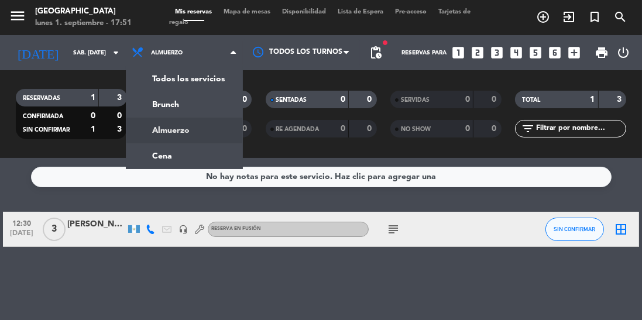
click at [190, 159] on ng-component "menu Jardín de Asia lunes 1. septiembre - 17:51 Mis reservas Mapa de mesas Disp…" at bounding box center [321, 160] width 642 height 320
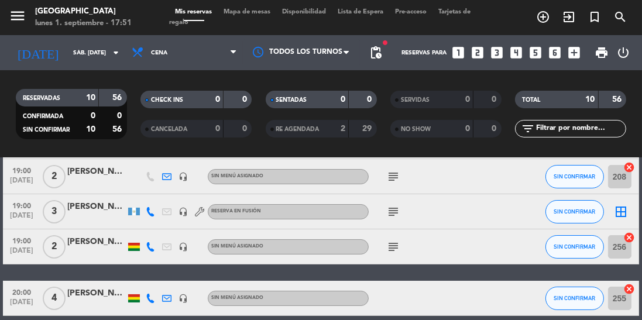
scroll to position [91, 0]
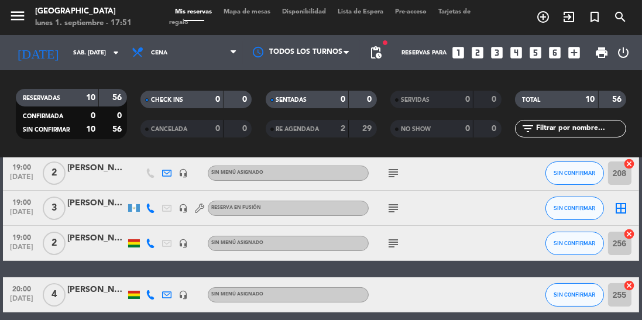
click at [396, 212] on icon "subject" at bounding box center [393, 208] width 14 height 14
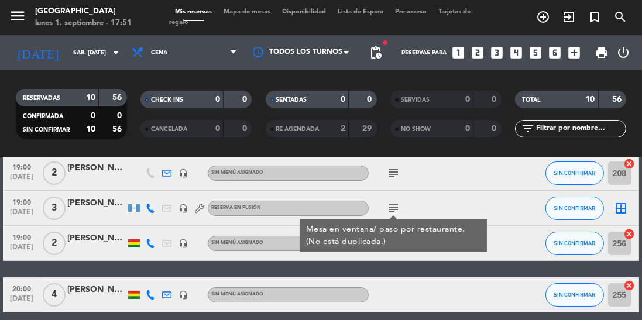
click at [92, 207] on div "[PERSON_NAME]" at bounding box center [96, 203] width 59 height 13
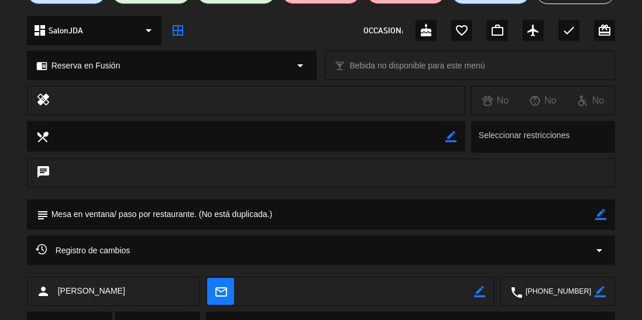
scroll to position [181, 0]
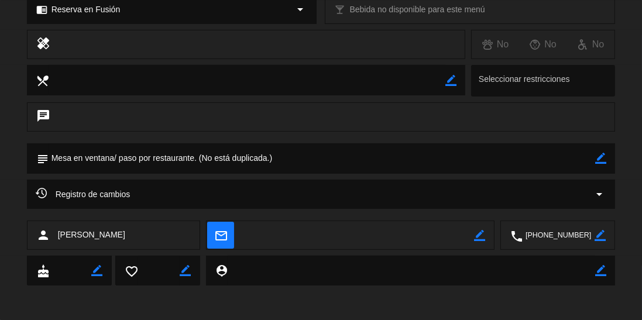
click at [261, 159] on textarea at bounding box center [322, 158] width 547 height 30
click at [606, 162] on icon "border_color" at bounding box center [600, 158] width 11 height 11
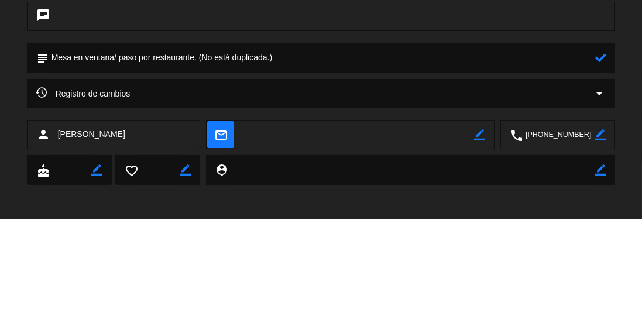
click at [268, 158] on textarea at bounding box center [322, 158] width 547 height 30
type textarea "Mesa en ventana/ paso por restaurante. (No está duplicada con la del almuerzo.)"
click at [596, 163] on icon at bounding box center [600, 158] width 11 height 11
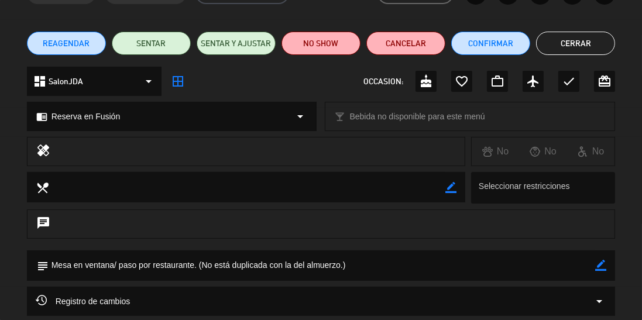
scroll to position [0, 0]
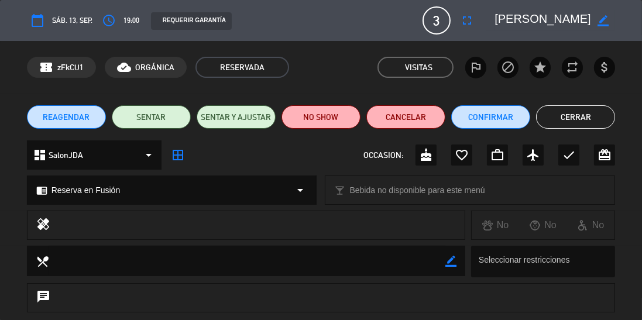
click at [571, 115] on button "Cerrar" at bounding box center [575, 116] width 79 height 23
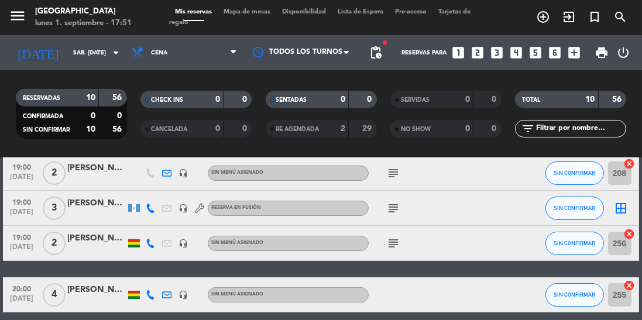
click at [393, 249] on icon "subject" at bounding box center [393, 244] width 14 height 14
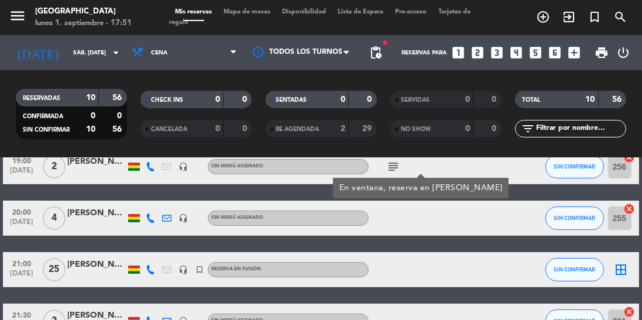
click at [416, 231] on div at bounding box center [418, 218] width 98 height 35
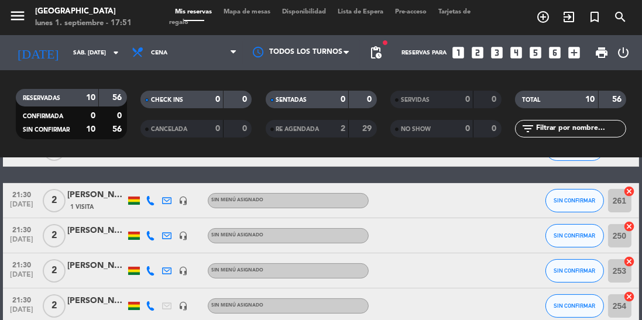
scroll to position [294, 0]
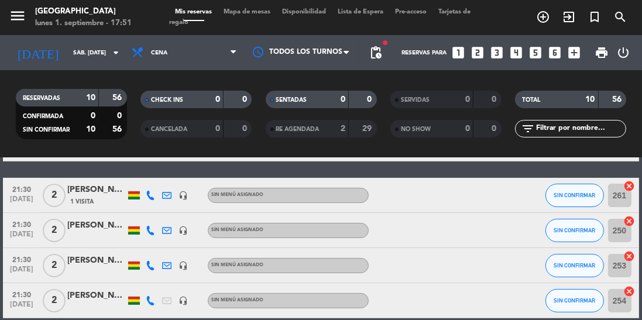
click at [416, 232] on div at bounding box center [418, 230] width 98 height 35
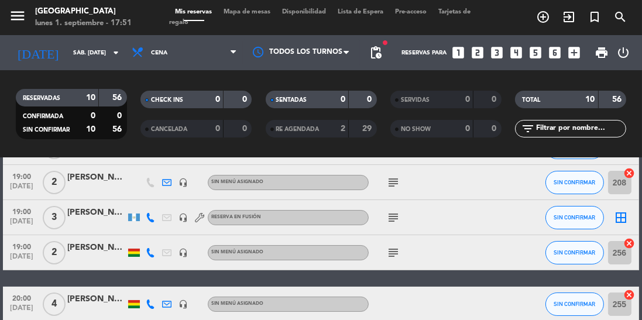
scroll to position [0, 0]
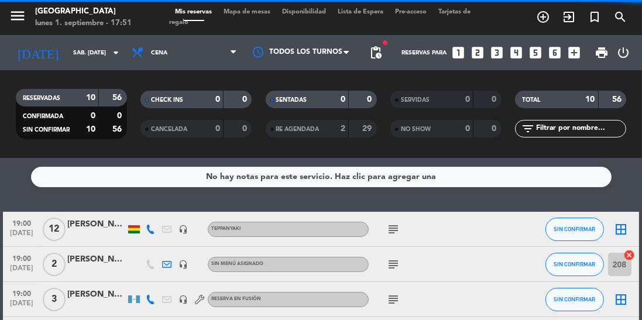
click at [98, 50] on input "sáb. [DATE]" at bounding box center [110, 53] width 86 height 18
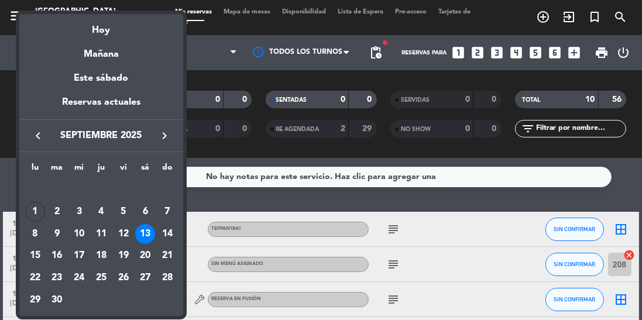
click at [170, 233] on div "14" at bounding box center [167, 234] width 20 height 20
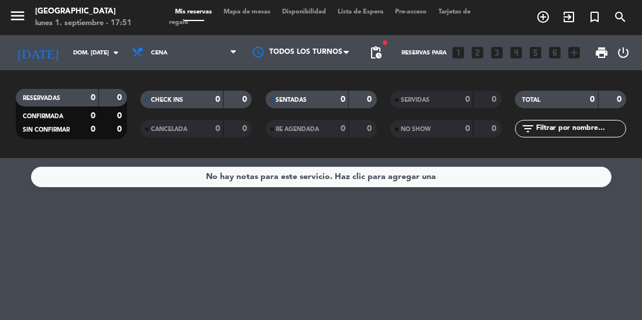
click at [76, 52] on input "dom. [DATE]" at bounding box center [110, 53] width 86 height 18
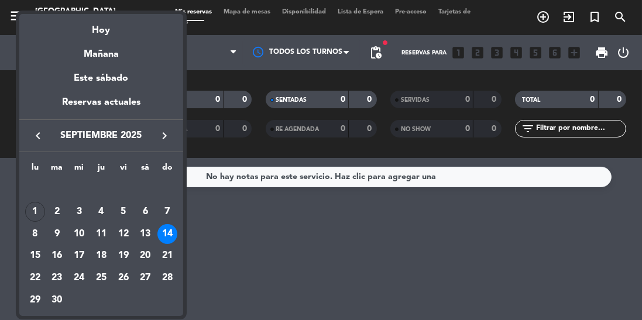
click at [167, 152] on div "lu ma [PERSON_NAME] vi sá do [DATE] 2 3 4 5 6 7 8 9 10 11 12 13 14 15 16 17 18 …" at bounding box center [101, 234] width 164 height 164
click at [167, 142] on icon "keyboard_arrow_right" at bounding box center [164, 136] width 14 height 14
click at [165, 143] on button "keyboard_arrow_right" at bounding box center [164, 135] width 21 height 15
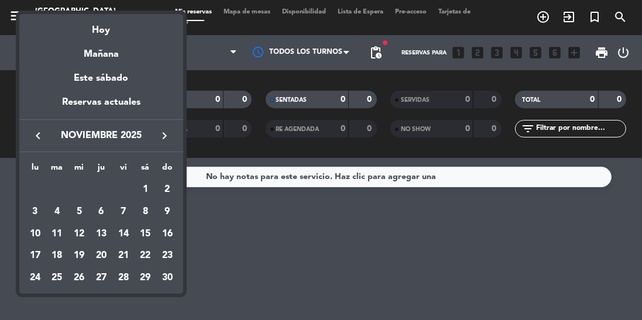
click at [163, 137] on icon "keyboard_arrow_right" at bounding box center [164, 136] width 14 height 14
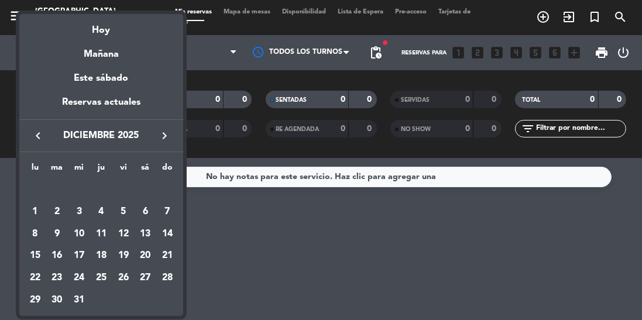
click at [152, 207] on div "6" at bounding box center [145, 212] width 20 height 20
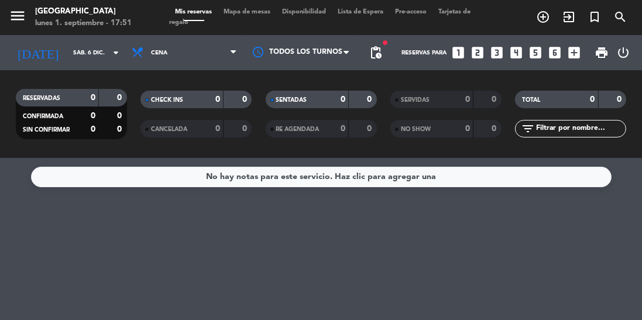
click at [90, 60] on input "sáb. 6 dic." at bounding box center [110, 53] width 86 height 18
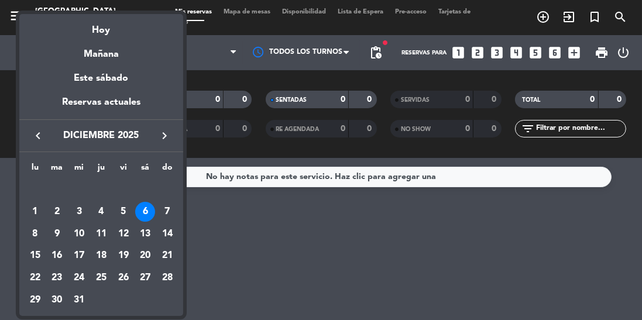
click at [83, 306] on div "31" at bounding box center [79, 300] width 20 height 20
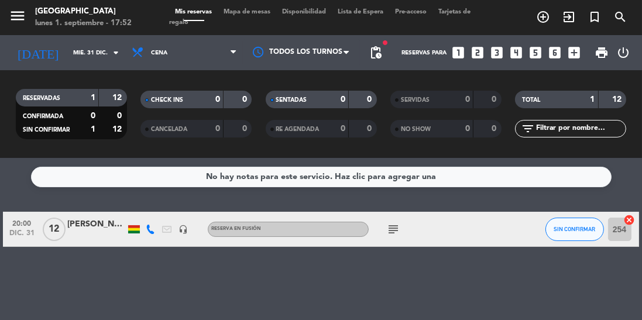
click at [393, 232] on icon "subject" at bounding box center [393, 229] width 14 height 14
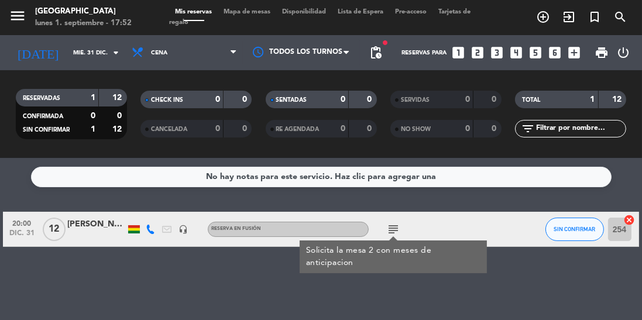
click at [492, 213] on div at bounding box center [483, 229] width 32 height 35
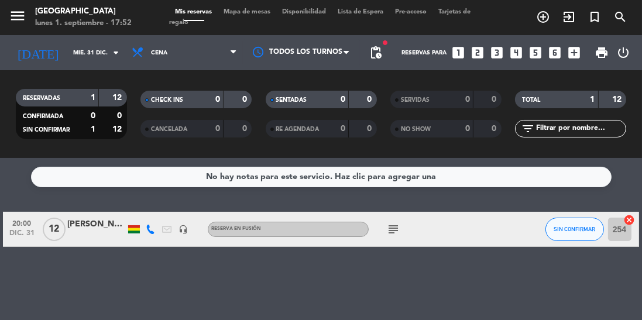
click at [114, 61] on input "mié. 31 dic." at bounding box center [110, 53] width 86 height 18
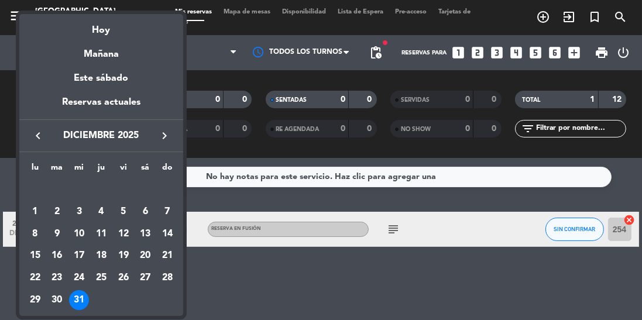
click at [98, 275] on div "25" at bounding box center [101, 278] width 20 height 20
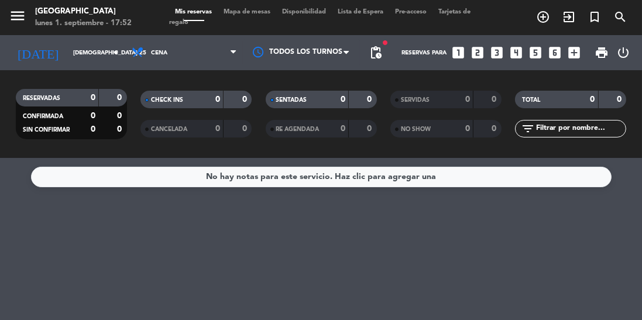
click at [67, 59] on input "[DEMOGRAPHIC_DATA] 25 dic." at bounding box center [110, 53] width 86 height 18
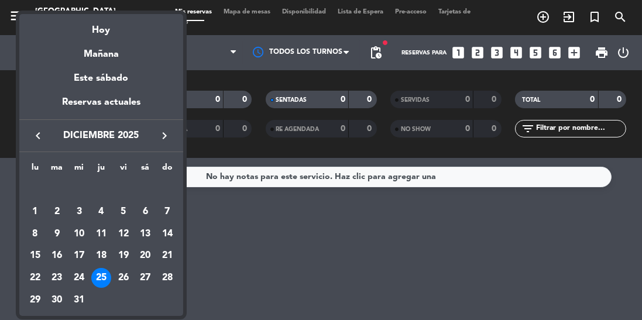
click at [82, 282] on div "24" at bounding box center [79, 278] width 20 height 20
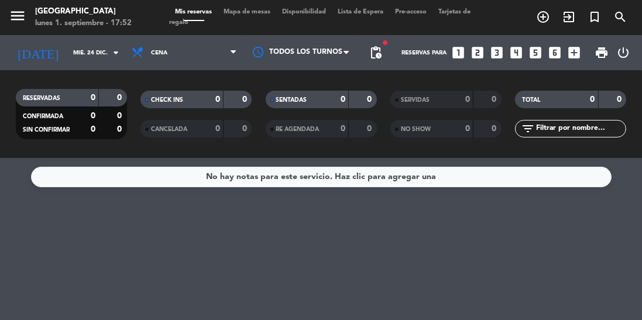
click at [68, 59] on input "mié. 24 dic." at bounding box center [110, 53] width 86 height 18
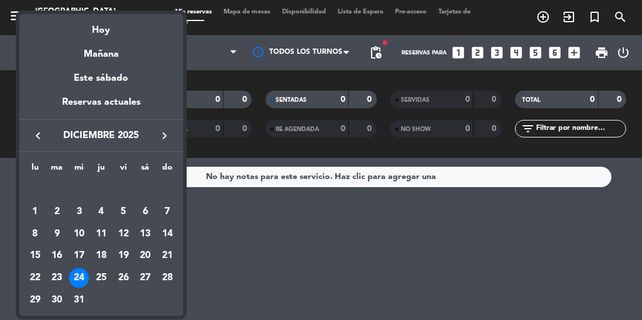
click at [35, 142] on icon "keyboard_arrow_left" at bounding box center [38, 136] width 14 height 14
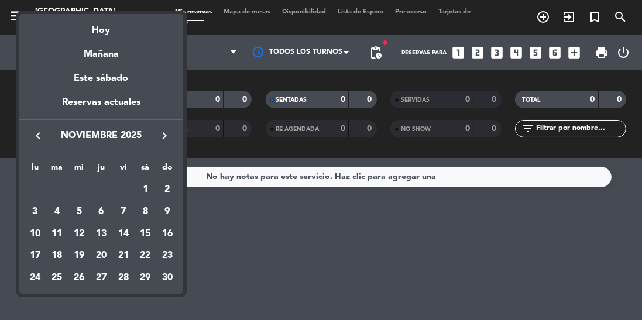
click at [39, 135] on icon "keyboard_arrow_left" at bounding box center [38, 136] width 14 height 14
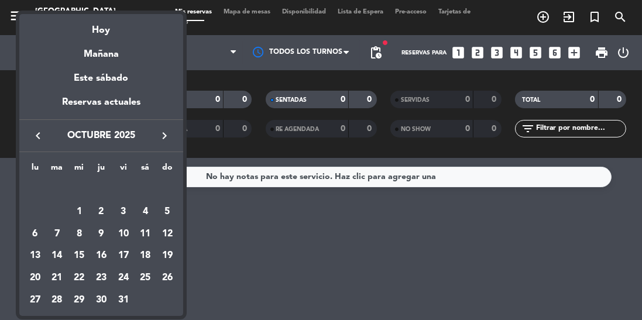
click at [43, 138] on icon "keyboard_arrow_left" at bounding box center [38, 136] width 14 height 14
click at [33, 214] on div "1" at bounding box center [35, 212] width 20 height 20
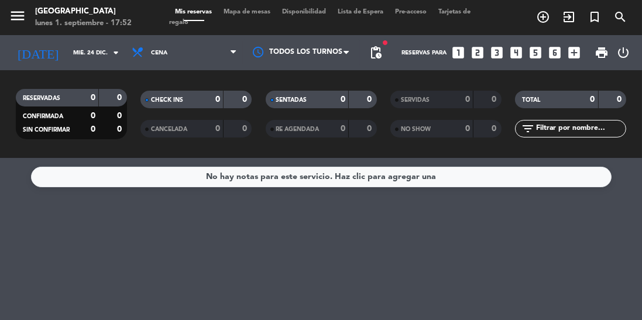
type input "lun. [DATE]"
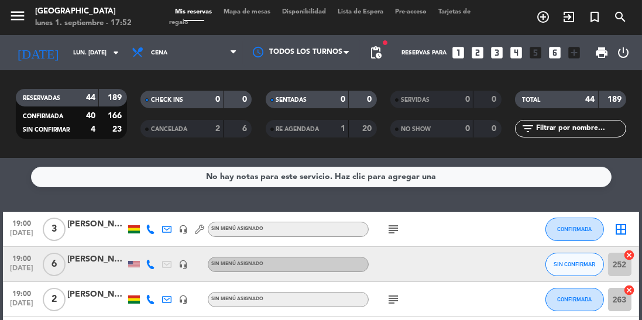
click at [388, 235] on icon "subject" at bounding box center [393, 229] width 14 height 14
click at [399, 301] on icon "subject" at bounding box center [393, 300] width 14 height 14
